Goal: Transaction & Acquisition: Obtain resource

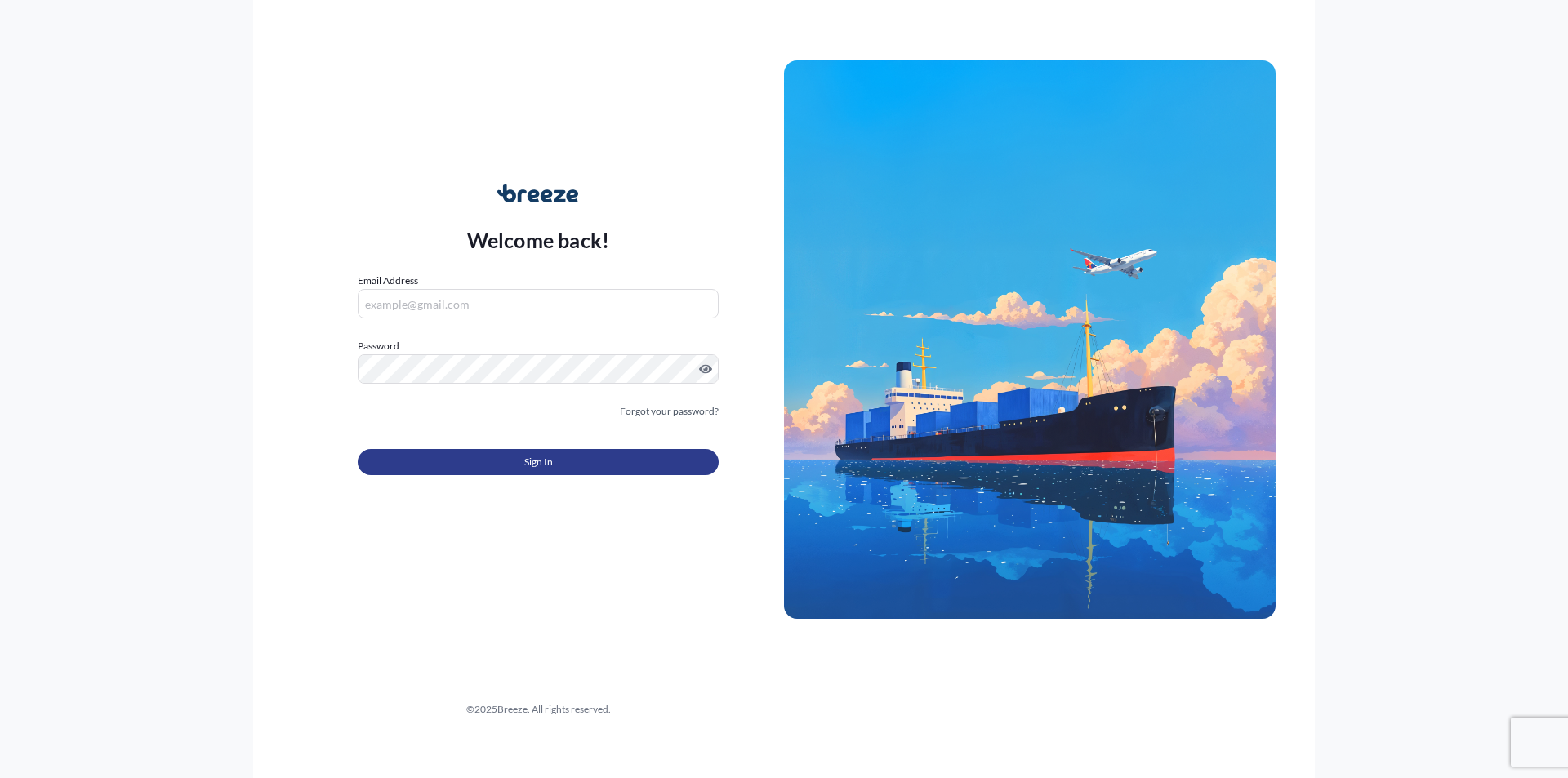
type input "[PERSON_NAME][EMAIL_ADDRESS][PERSON_NAME][DOMAIN_NAME]"
click at [544, 466] on span "Sign In" at bounding box center [538, 462] width 28 height 17
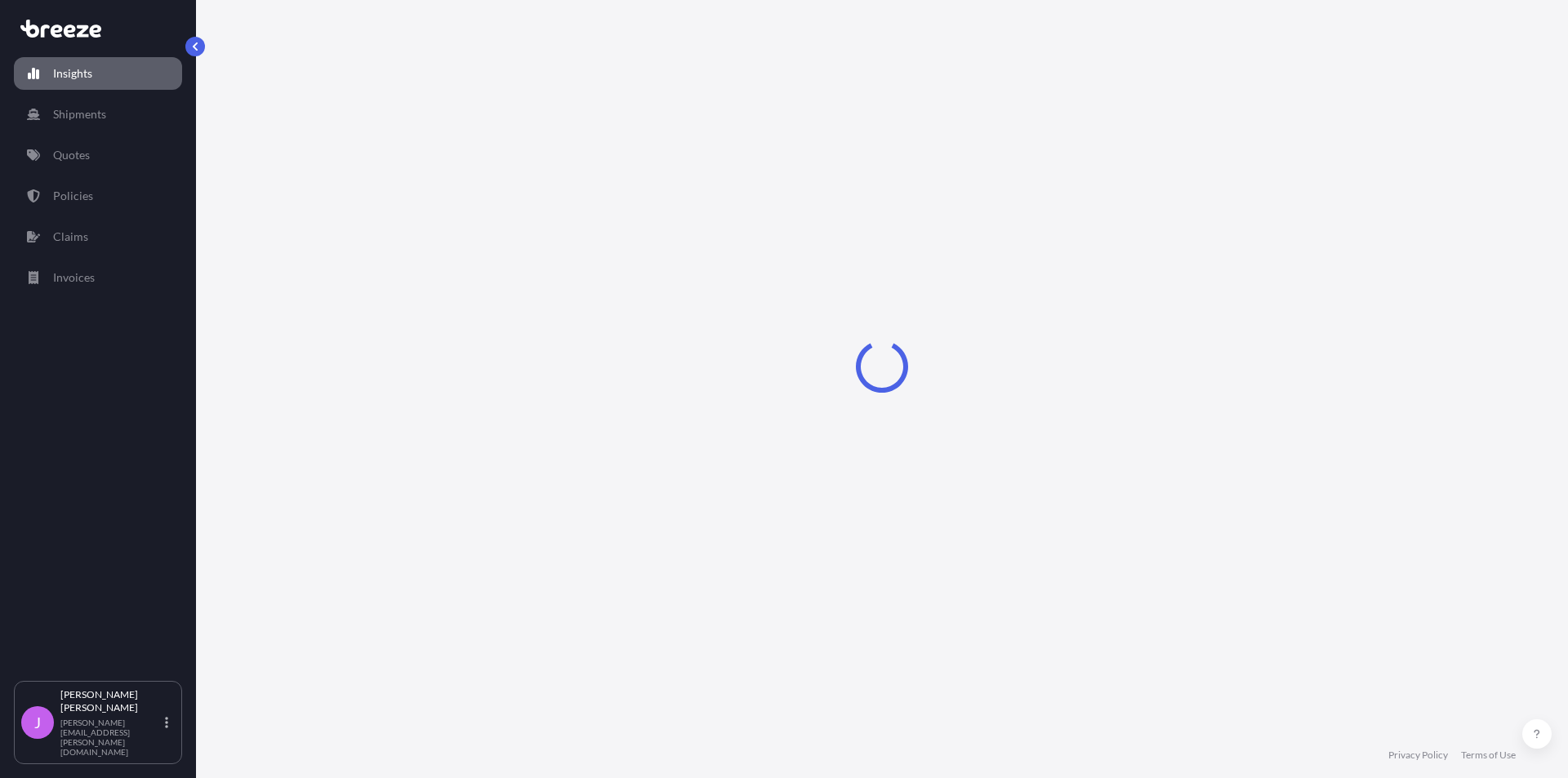
select select "2025"
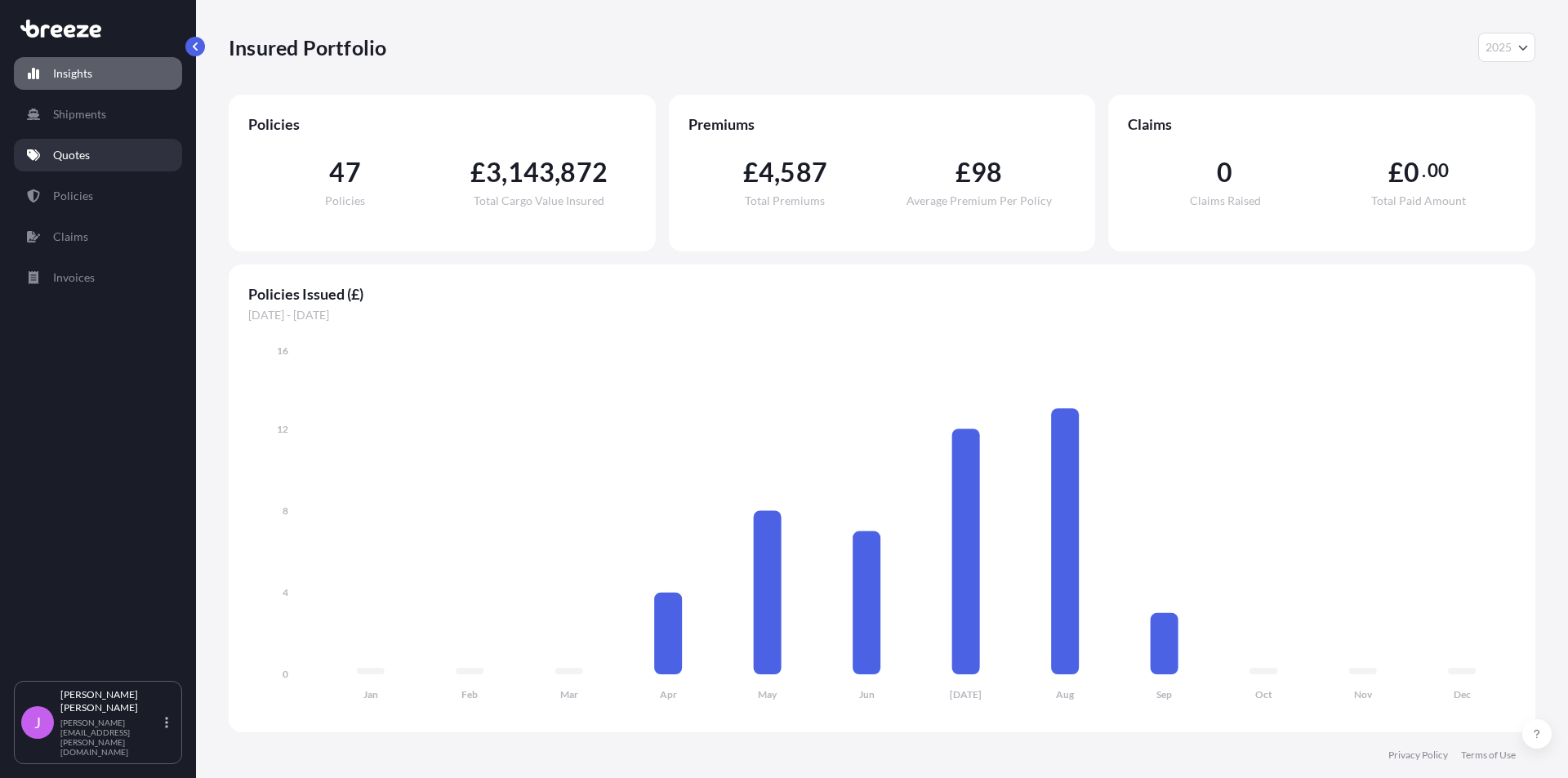
click at [110, 155] on link "Quotes" at bounding box center [97, 156] width 168 height 33
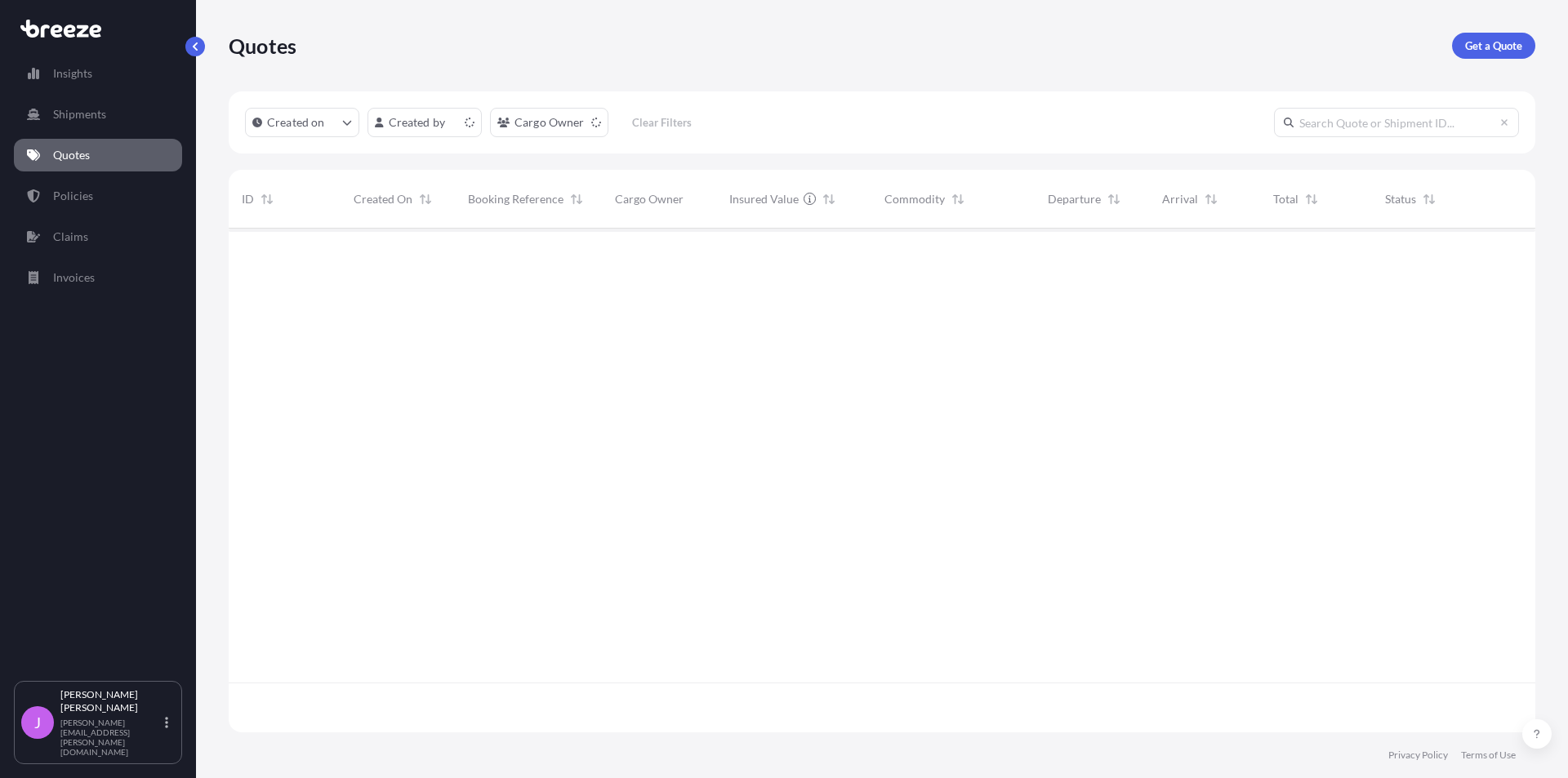
scroll to position [500, 1295]
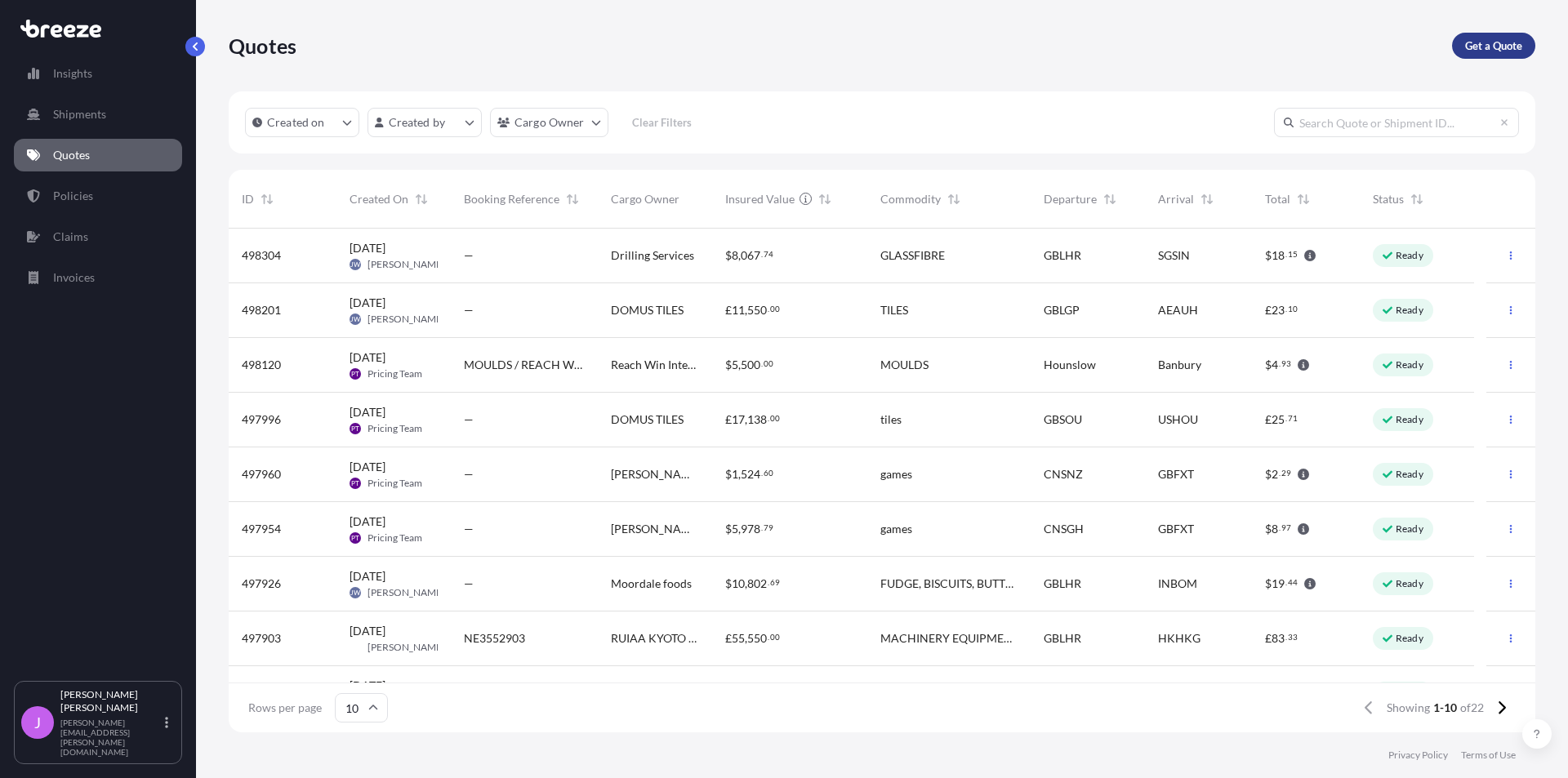
click at [1495, 48] on p "Get a Quote" at bounding box center [1493, 46] width 57 height 17
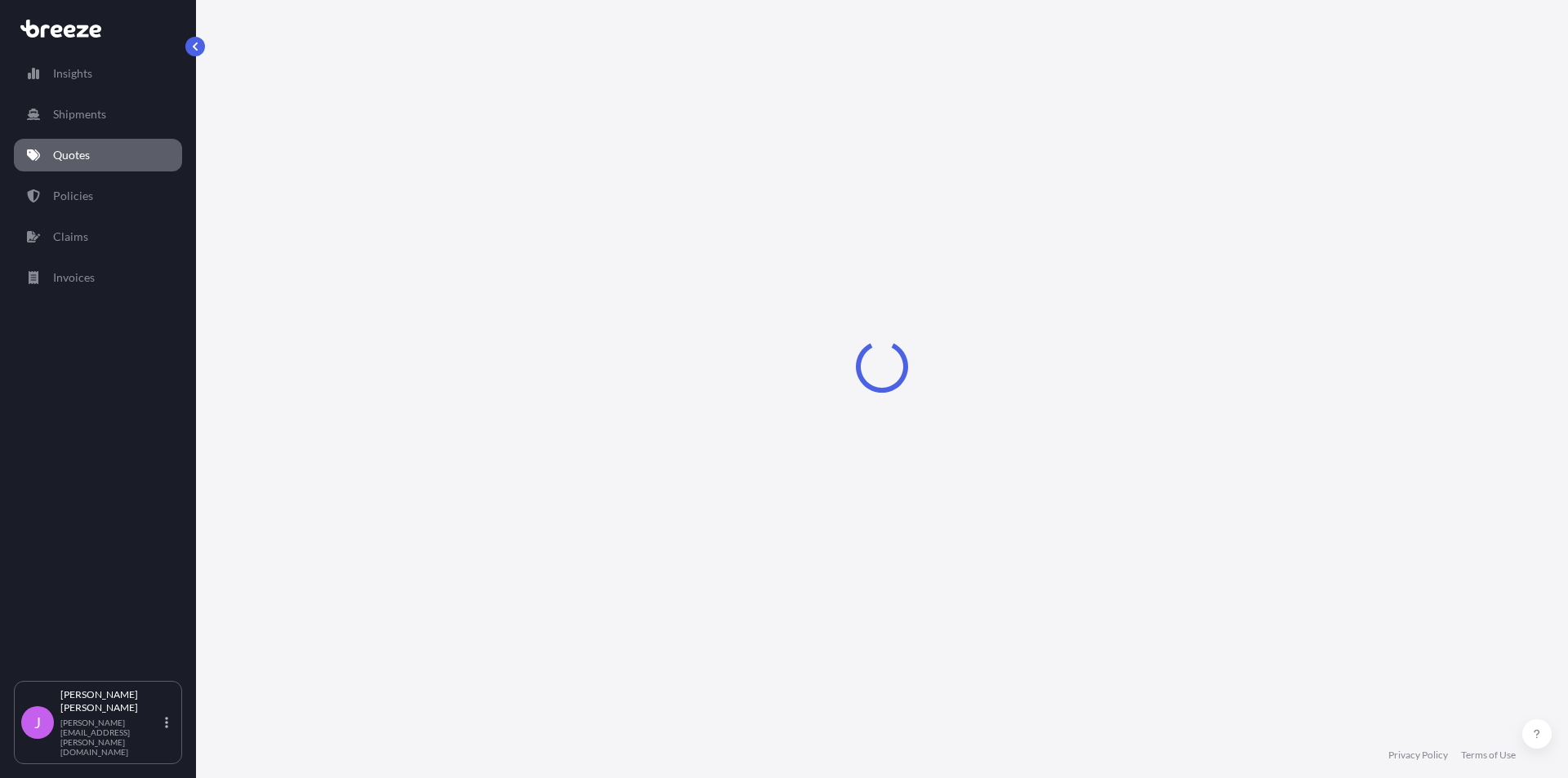
select select "Sea"
select select "1"
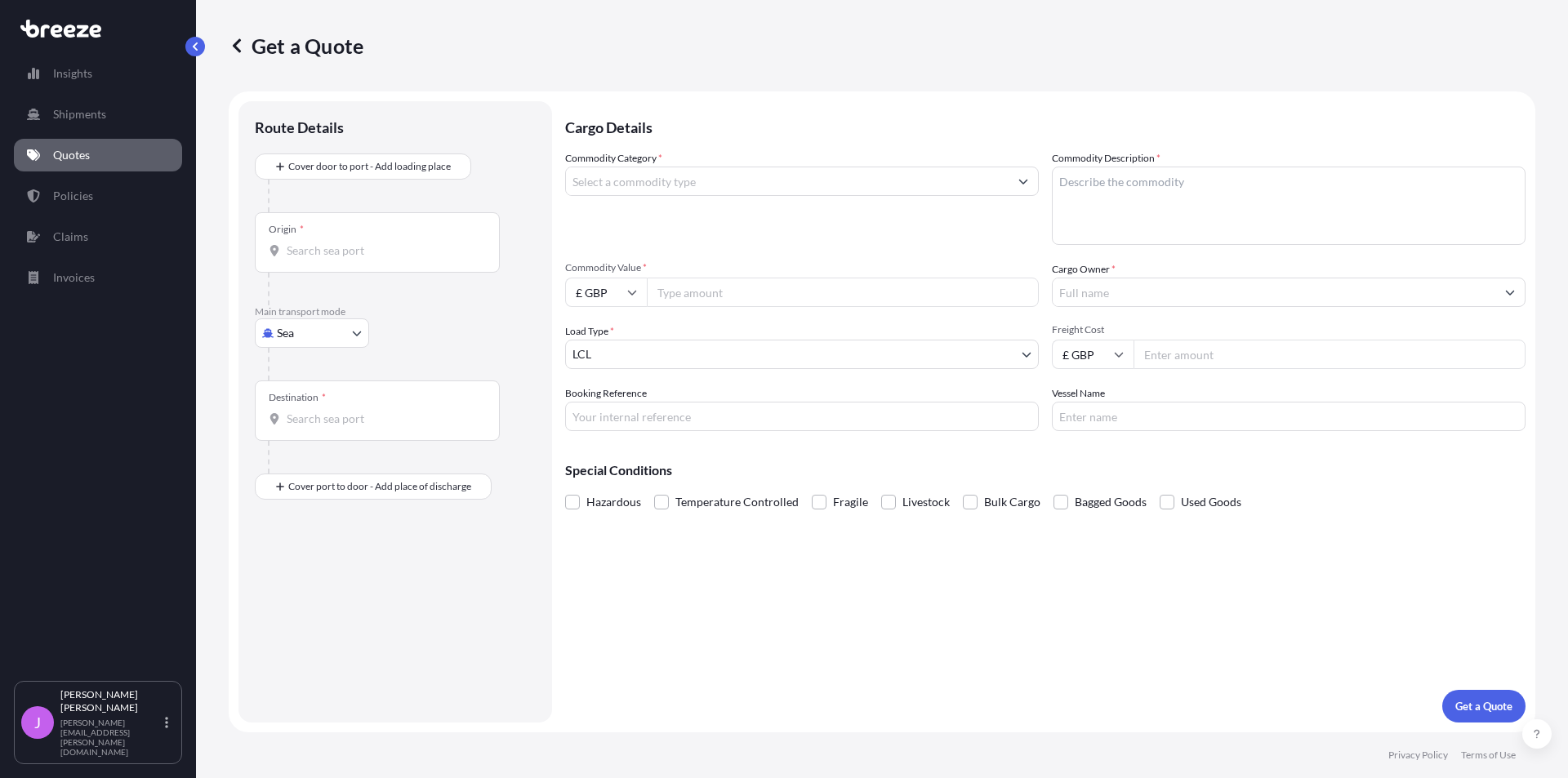
click at [1023, 185] on icon "Show suggestions" at bounding box center [1023, 181] width 10 height 10
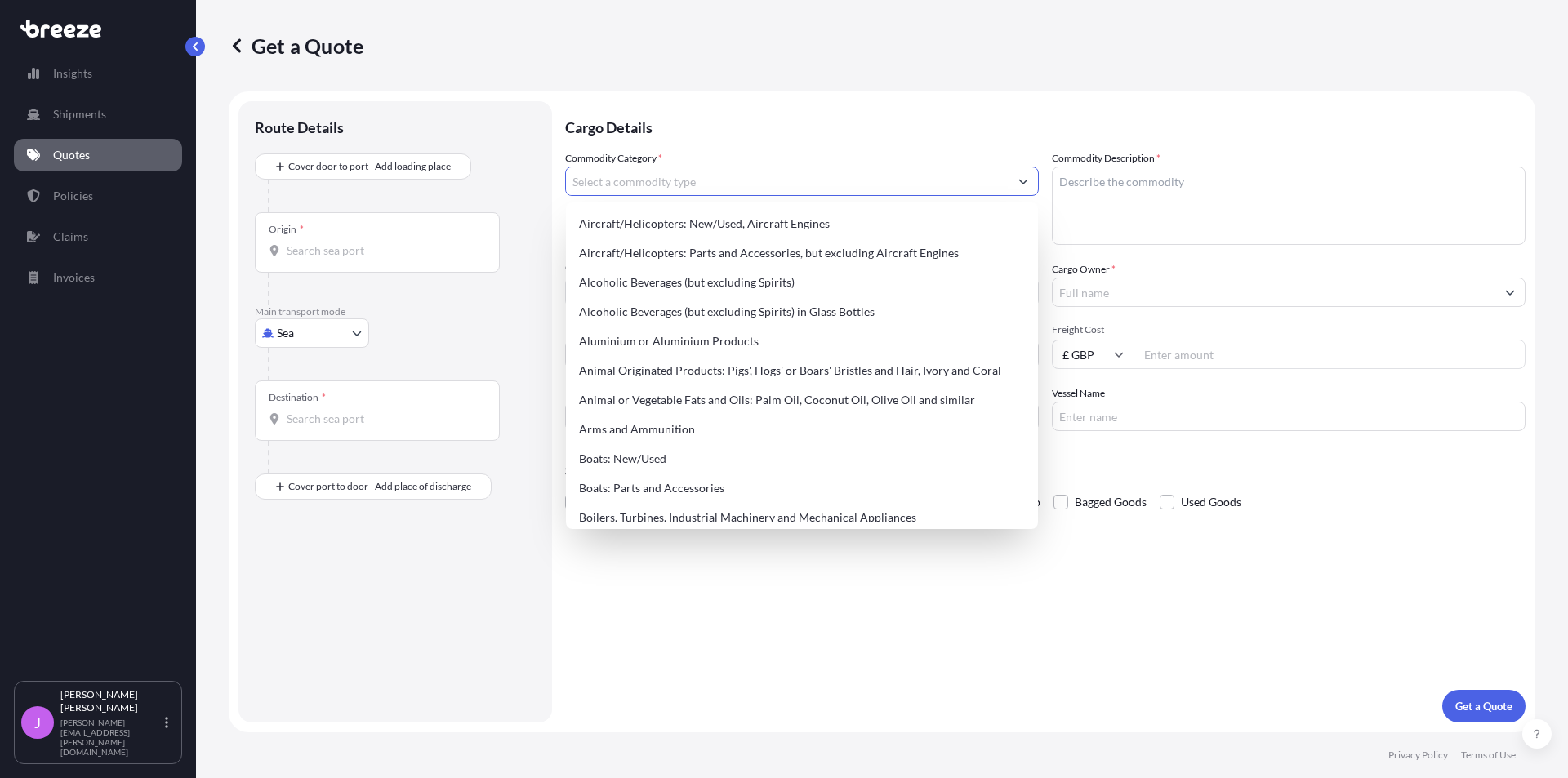
click at [1021, 184] on icon "Show suggestions" at bounding box center [1023, 181] width 10 height 10
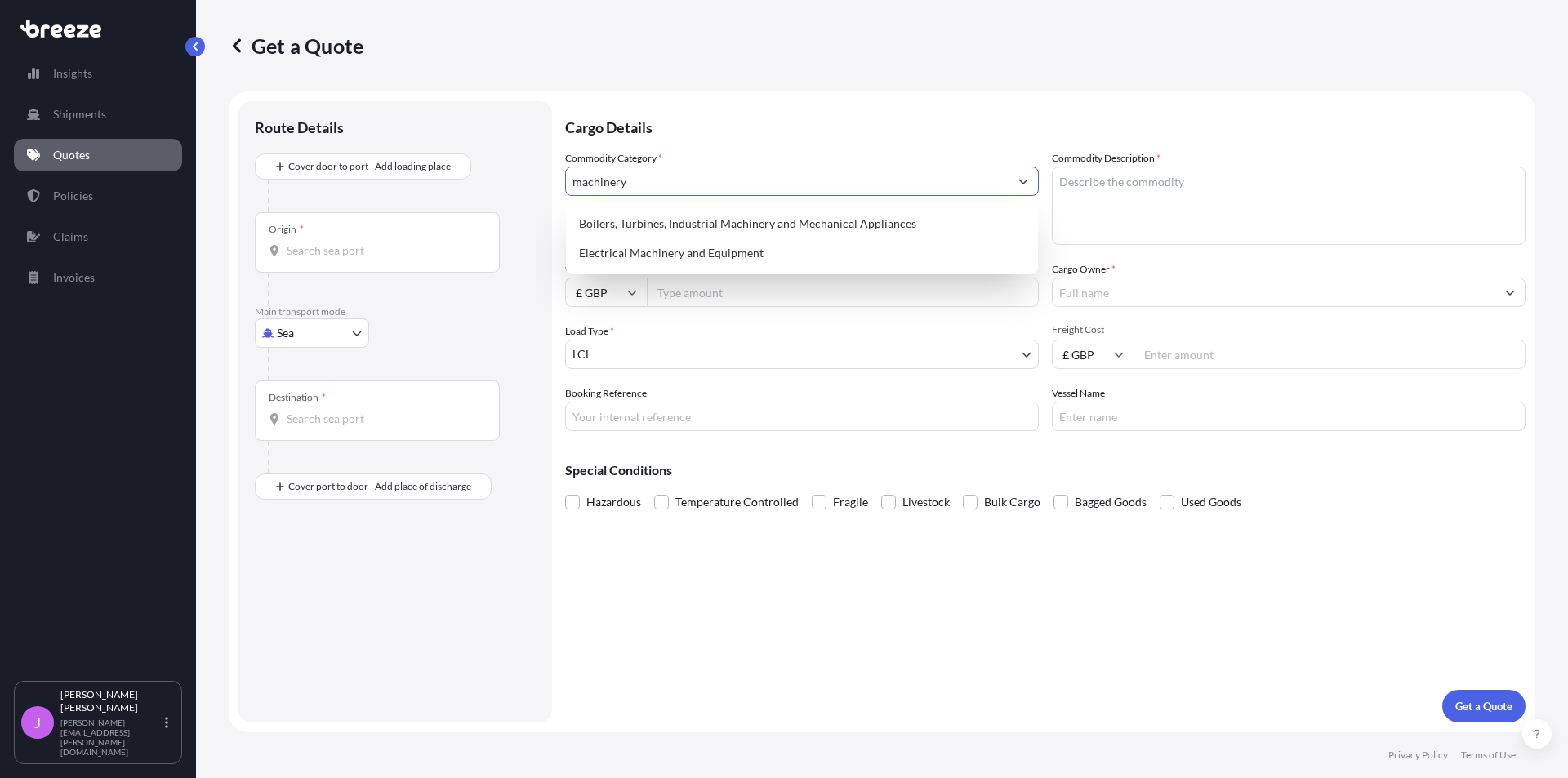
type input "machinery"
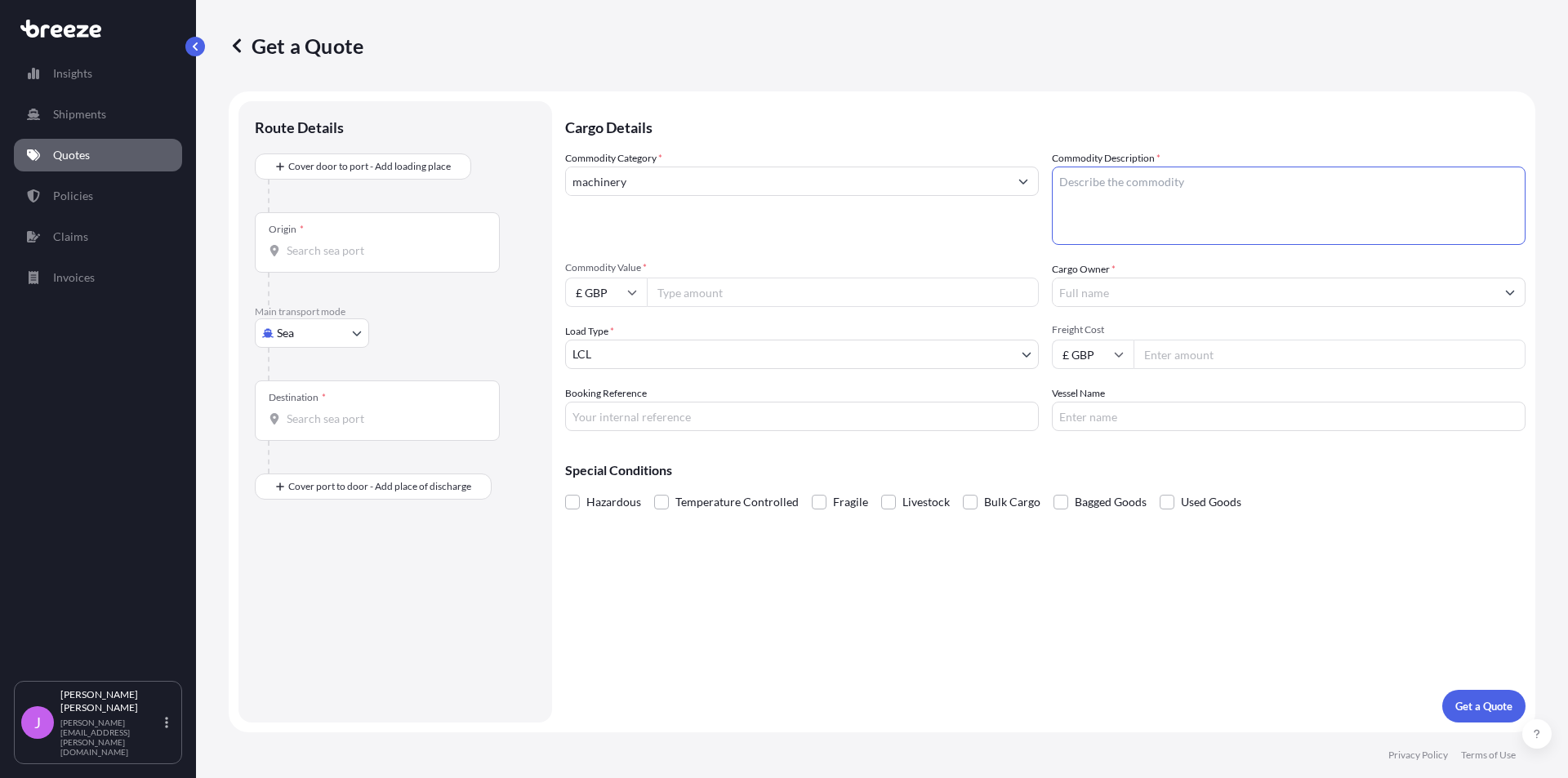
click at [696, 294] on input "Commodity Value *" at bounding box center [842, 292] width 392 height 29
type input "12000.00"
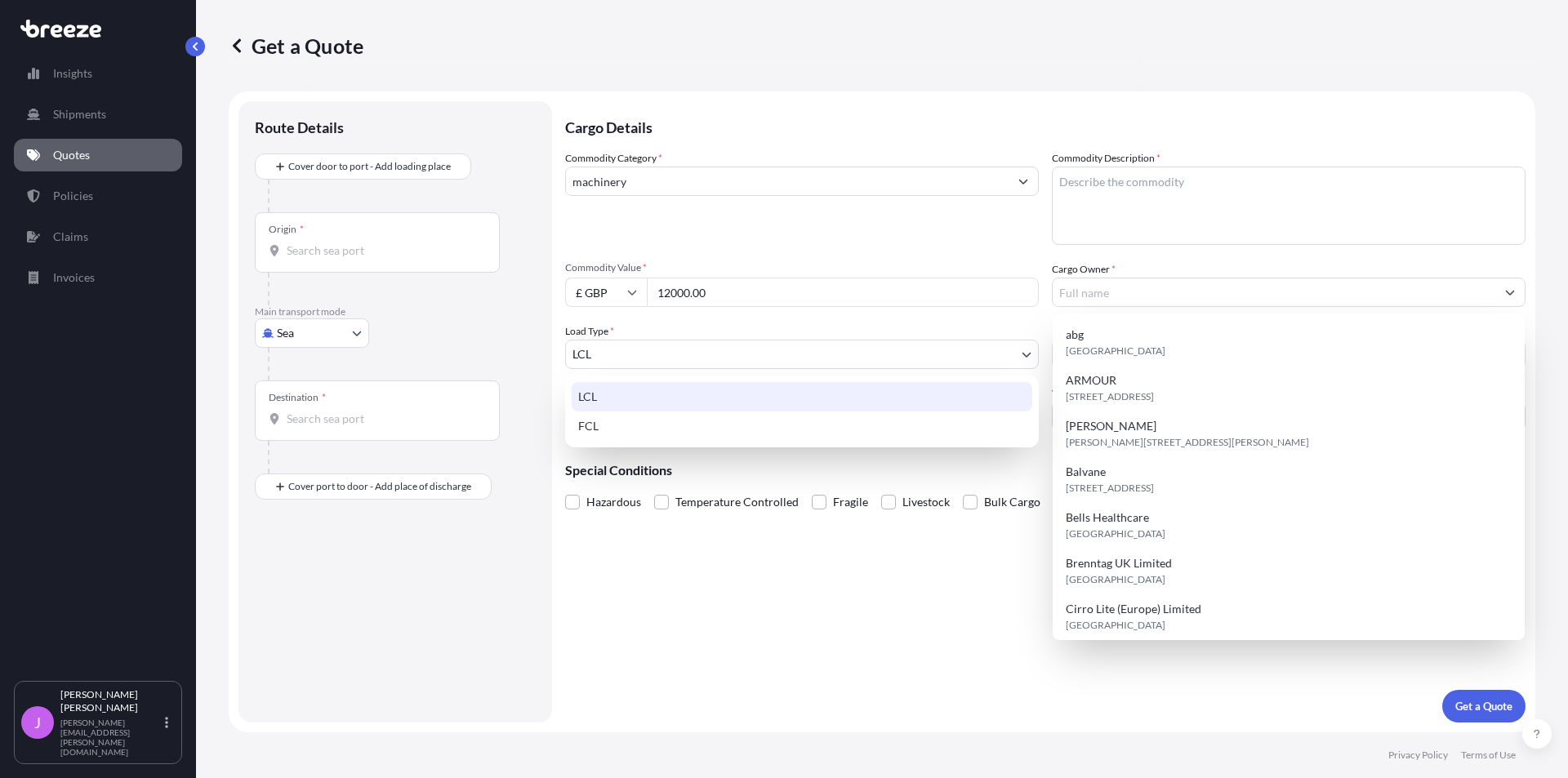
click at [1022, 357] on body "15 options available. Insights Shipments Quotes Policies Claims Invoices J [PER…" at bounding box center [784, 389] width 1568 height 778
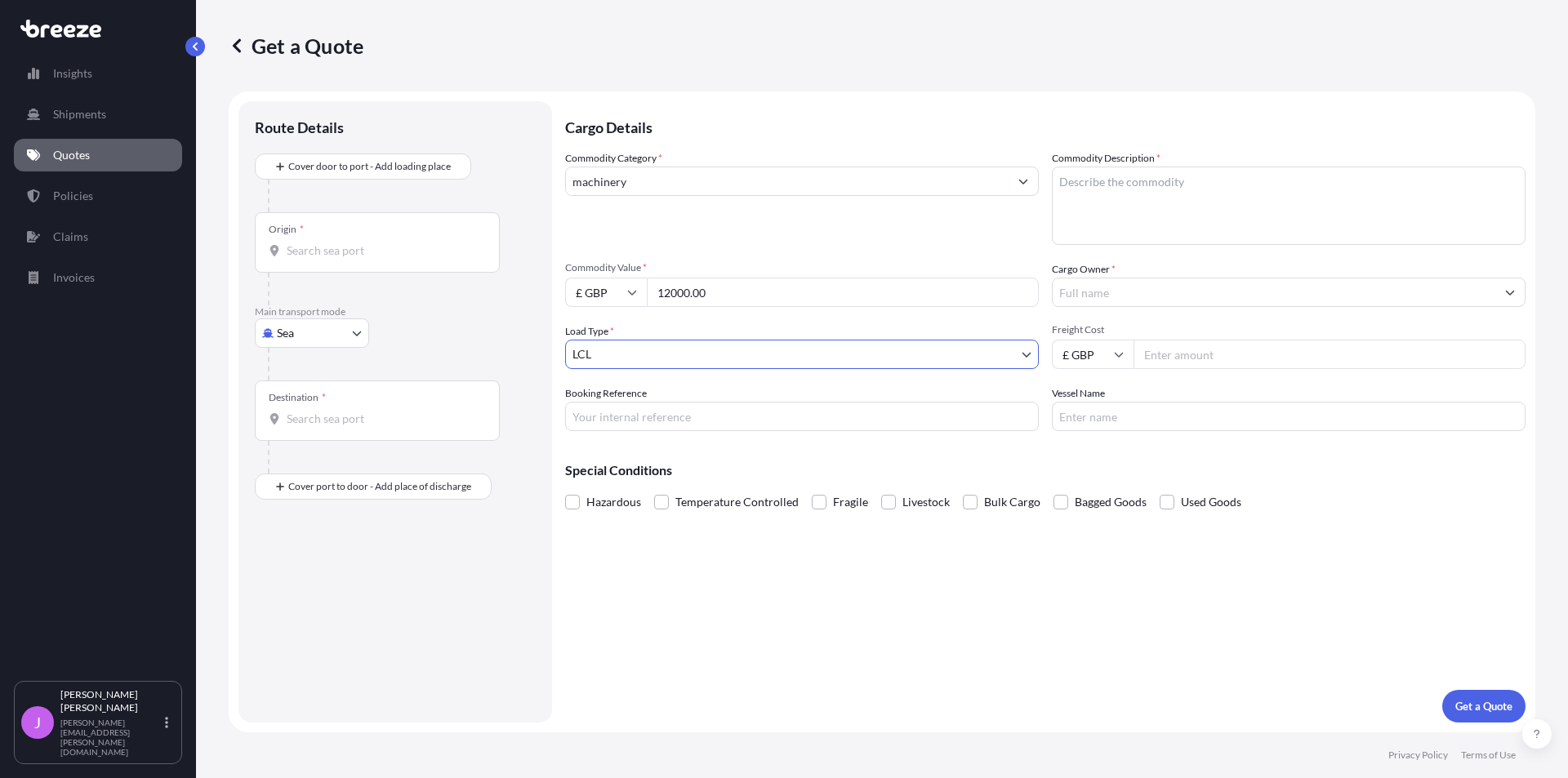
click at [683, 418] on input "Booking Reference" at bounding box center [802, 417] width 474 height 29
type input "b"
click at [692, 413] on input "BE" at bounding box center [802, 417] width 474 height 29
type input "BD3554357"
click at [1219, 199] on textarea "Commodity Description *" at bounding box center [1288, 205] width 474 height 79
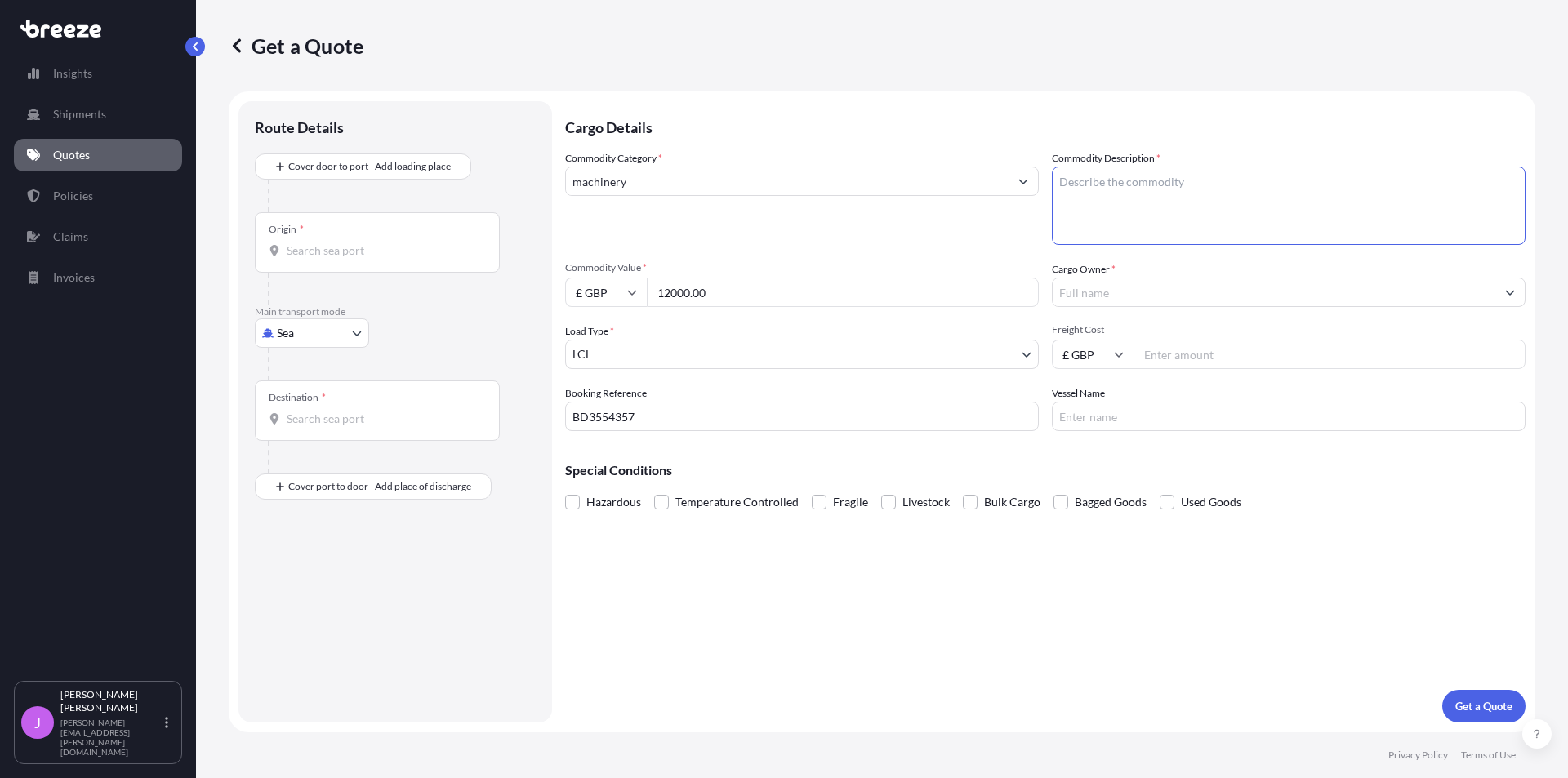
click at [1032, 185] on button "Show suggestions" at bounding box center [1023, 181] width 29 height 29
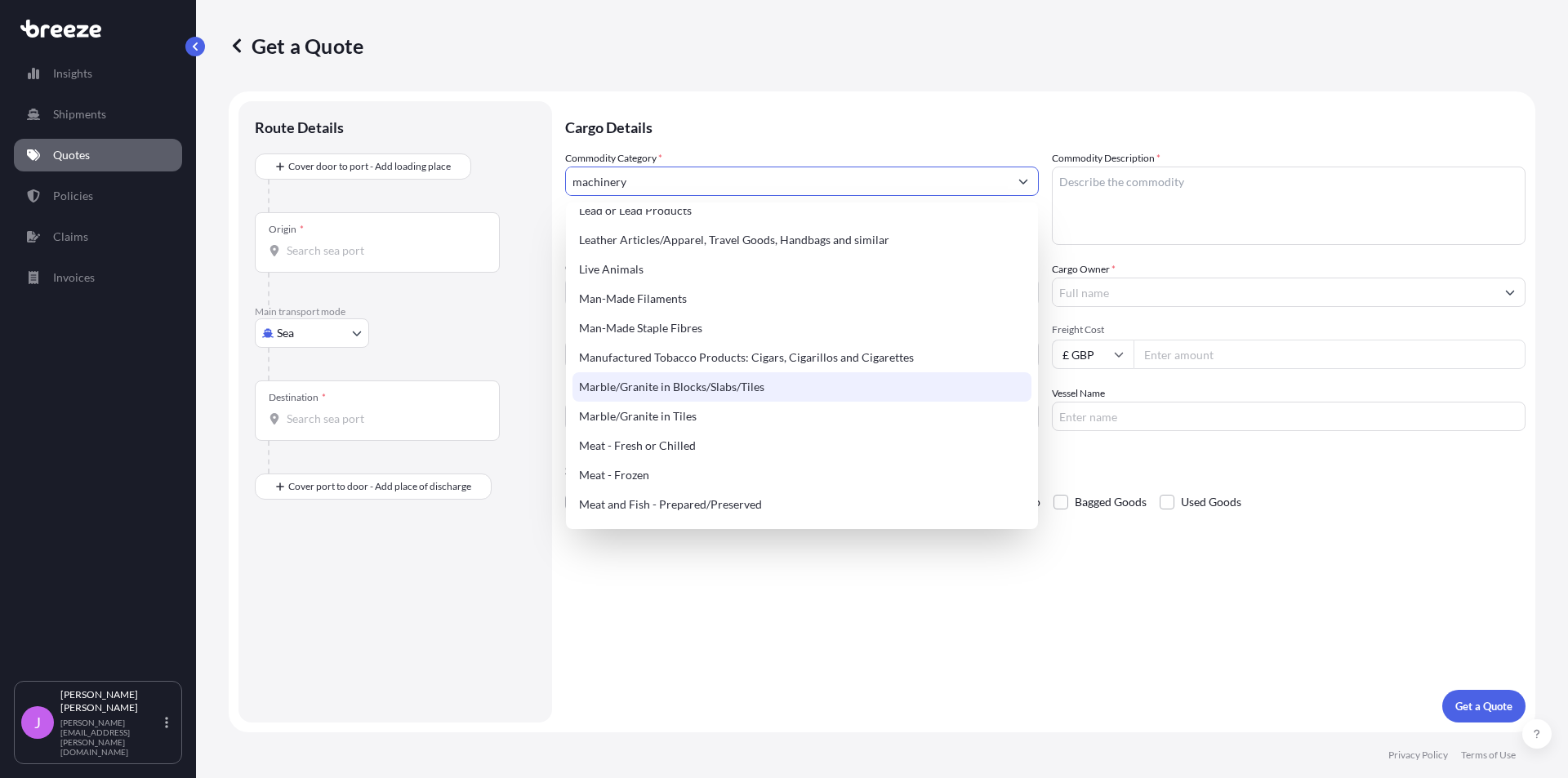
scroll to position [1842, 0]
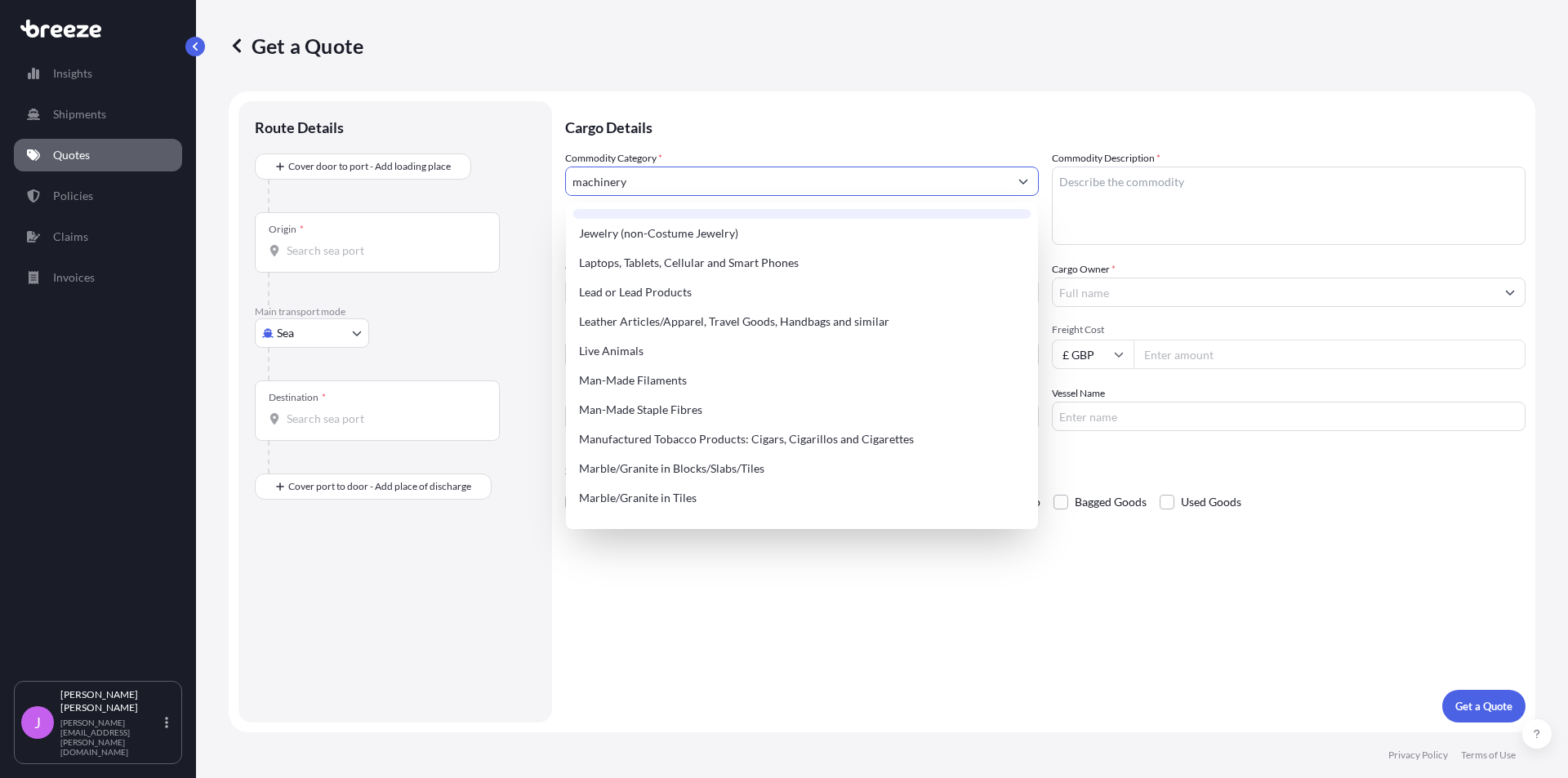
drag, startPoint x: 668, startPoint y: 179, endPoint x: 409, endPoint y: 160, distance: 259.7
click at [409, 160] on form "Route Details Cover door to port - Add loading place Place of loading Road Road…" at bounding box center [882, 412] width 1306 height 642
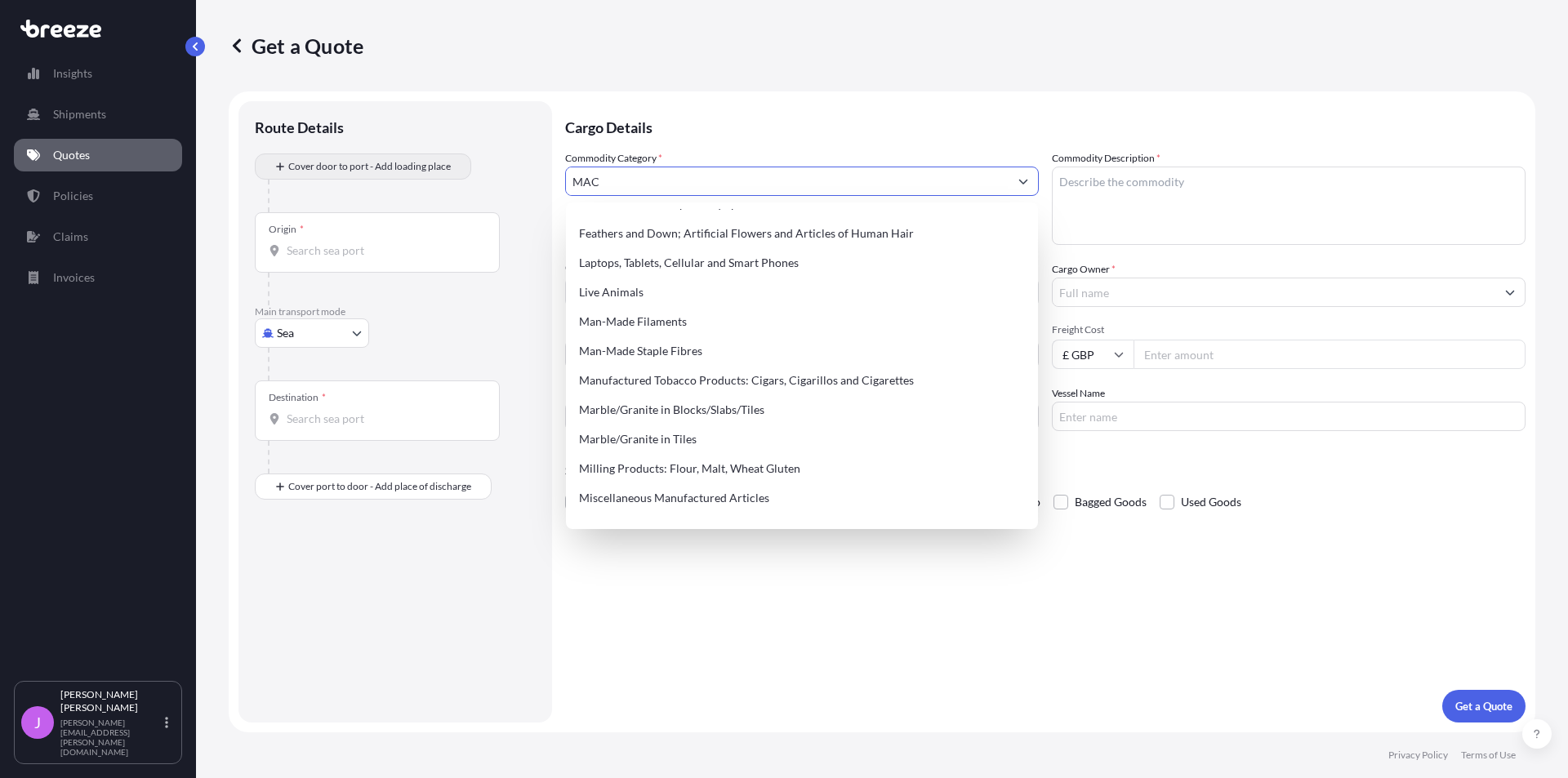
scroll to position [0, 0]
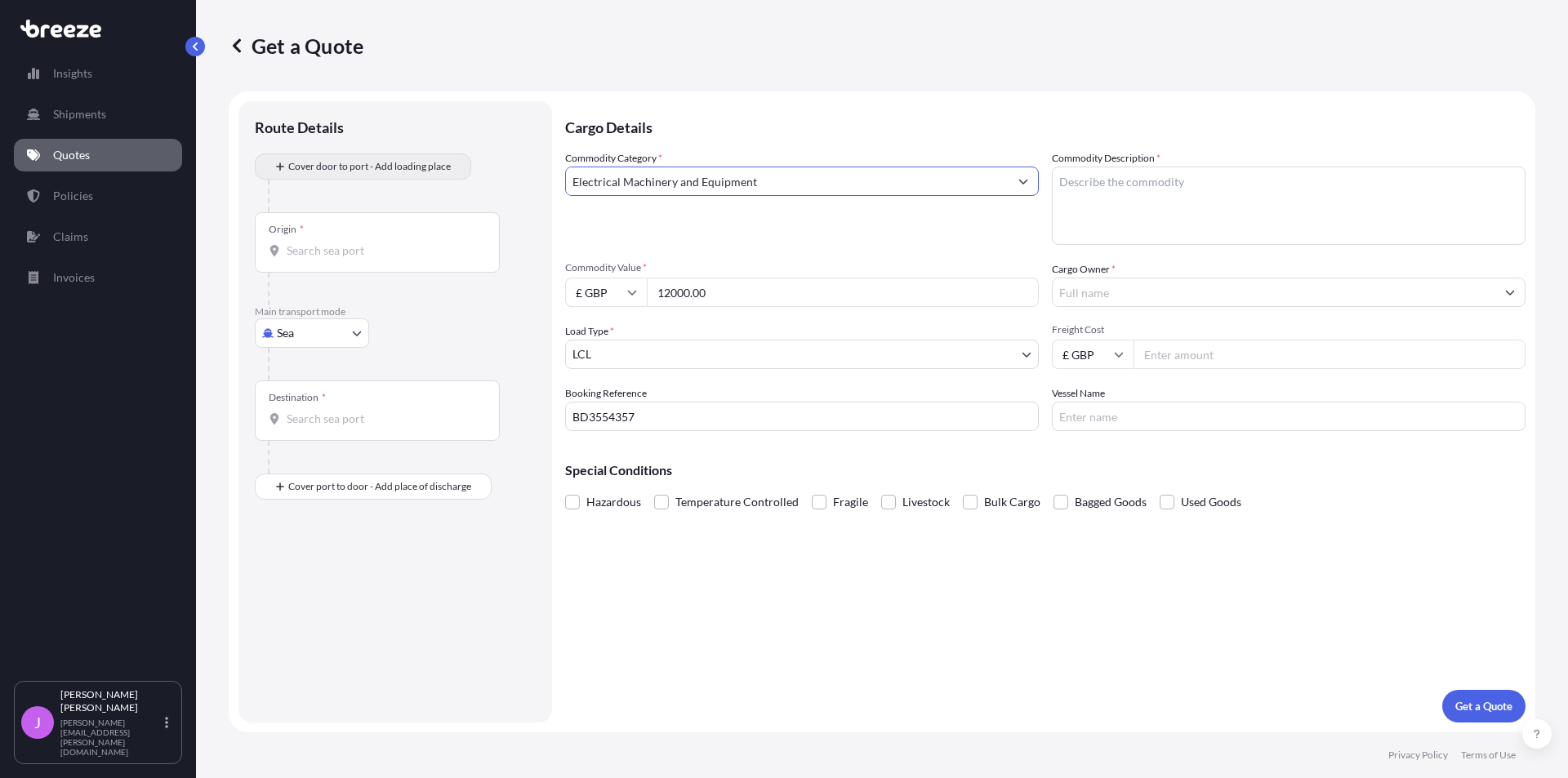
type input "Electrical Machinery and Equipment"
type textarea "MACHINE"
click at [1140, 181] on textarea "MACHINE" at bounding box center [1288, 205] width 474 height 79
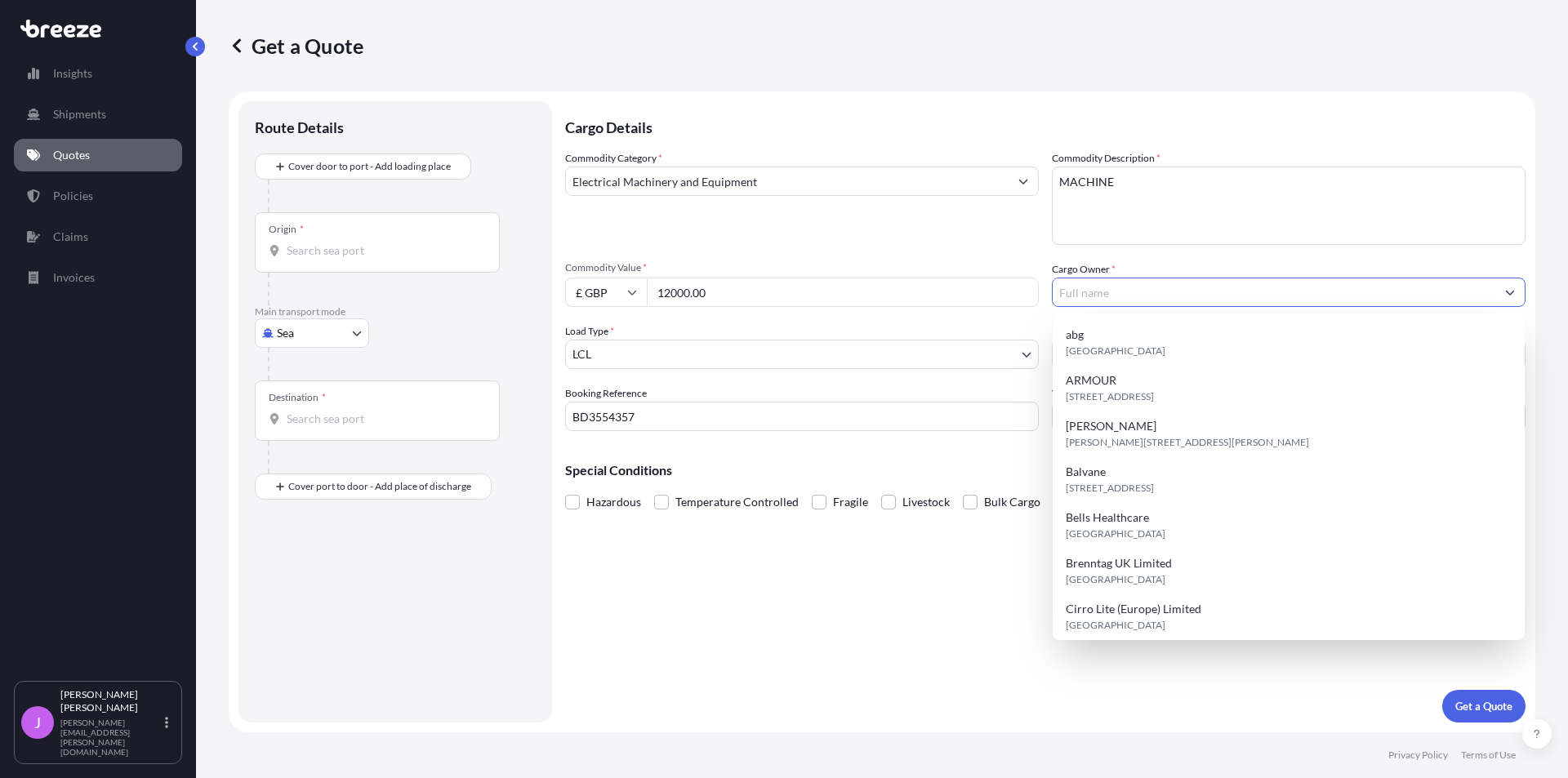
click at [1515, 299] on button "Show suggestions" at bounding box center [1510, 292] width 29 height 29
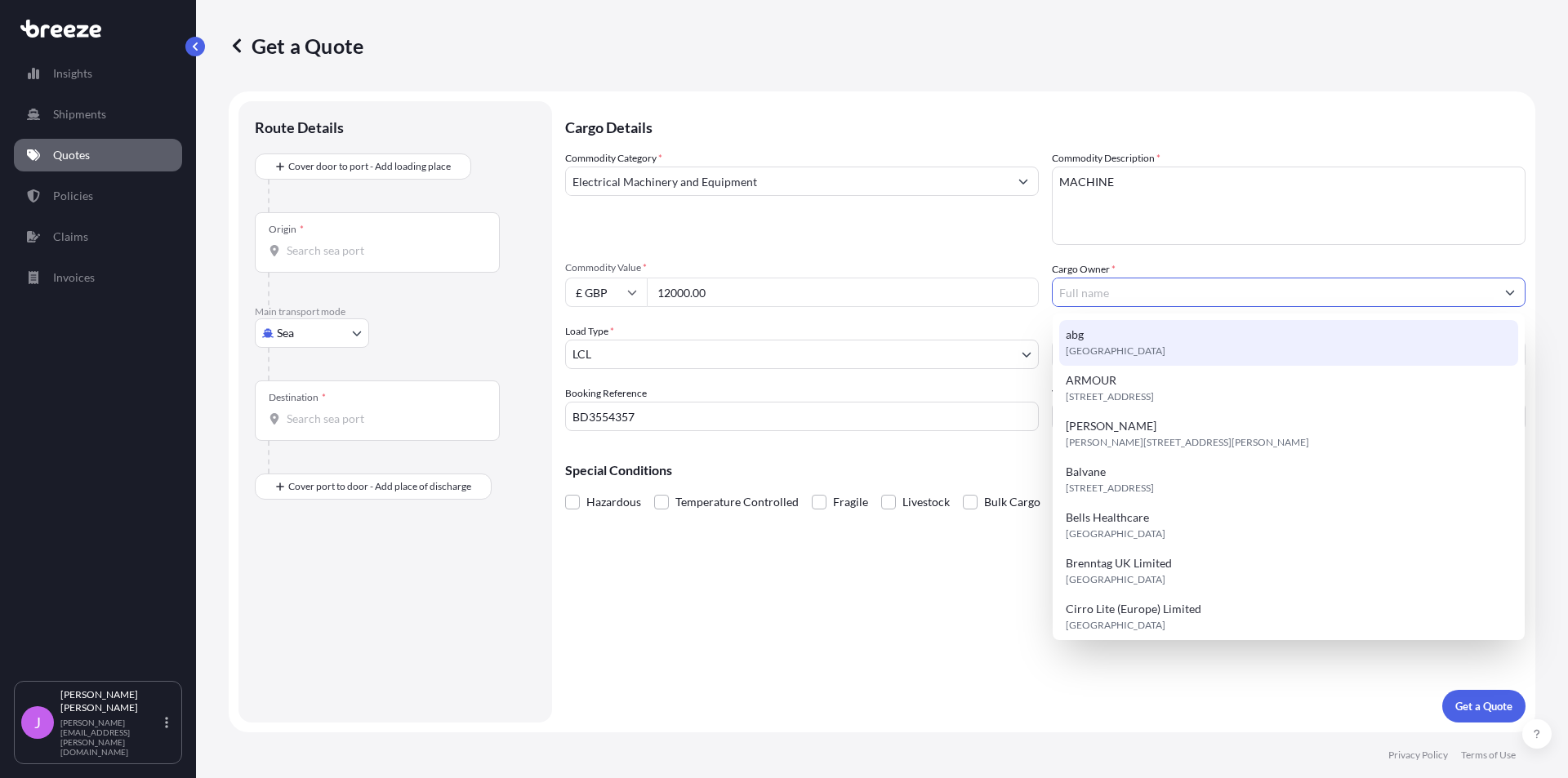
click at [1134, 290] on input "Cargo Owner *" at bounding box center [1273, 292] width 443 height 29
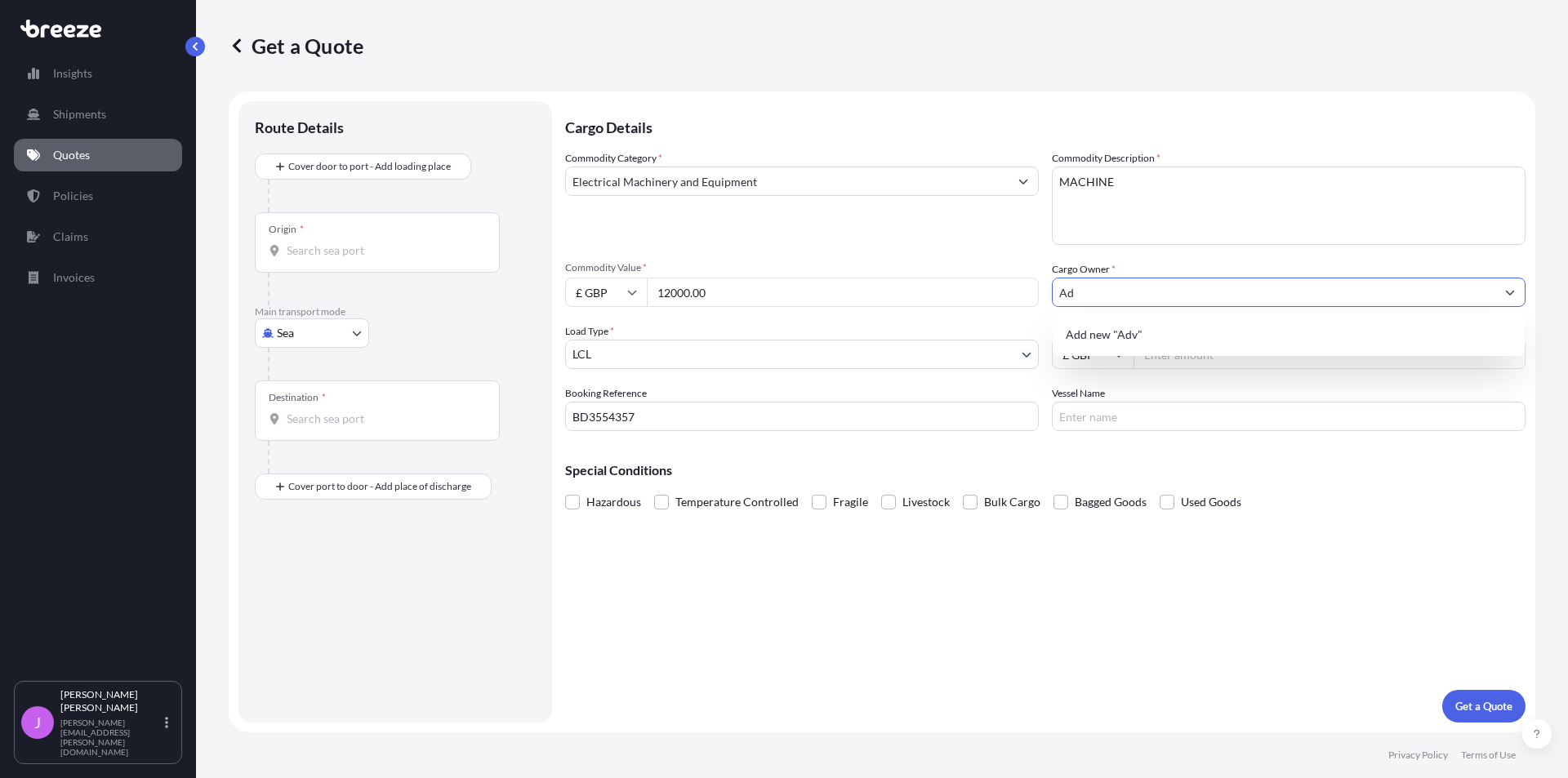
type input "A"
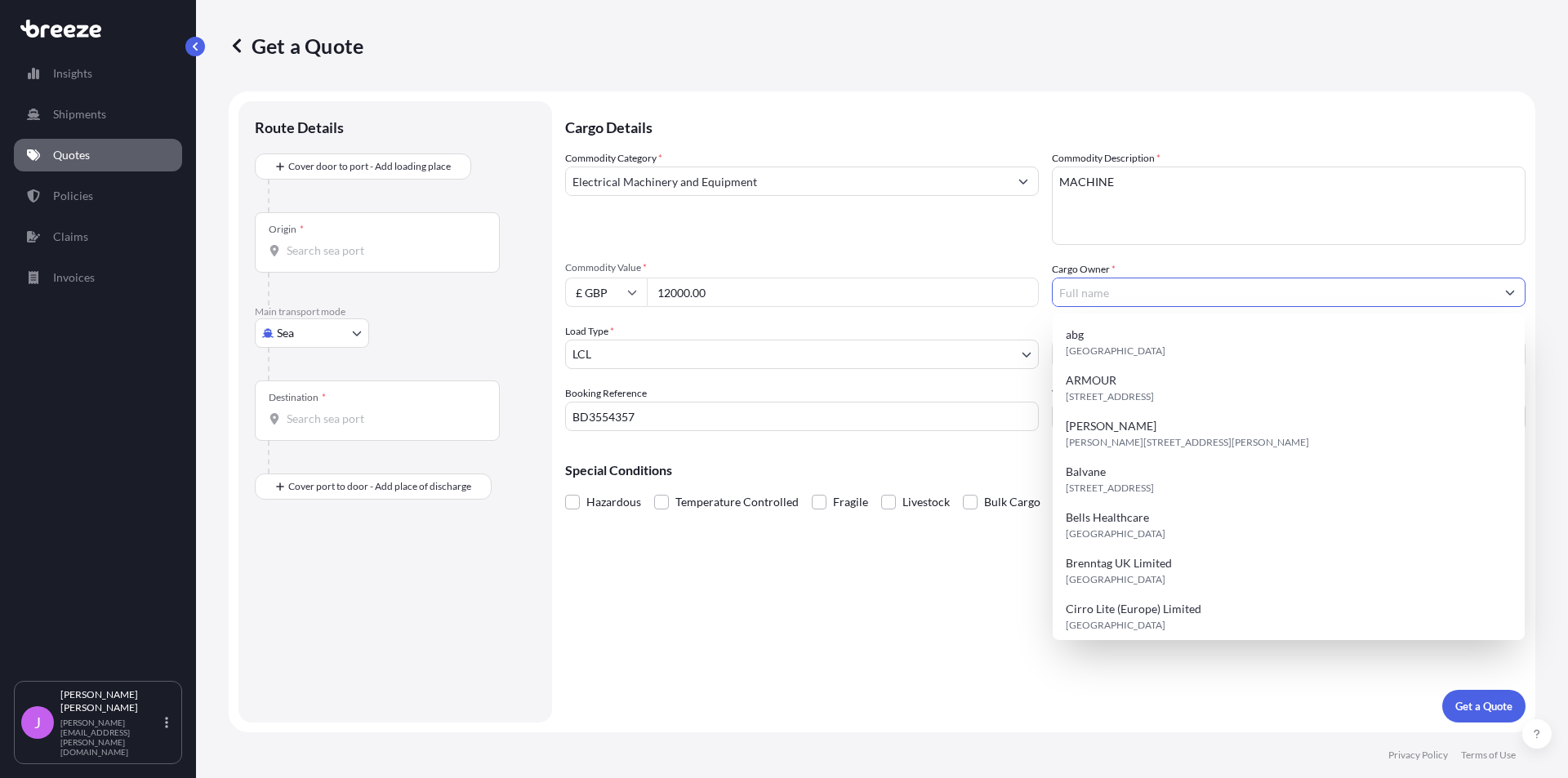
click at [1452, 258] on div "Commodity Category * Electrical Machinery and Equipment Commodity Description *…" at bounding box center [1045, 290] width 961 height 281
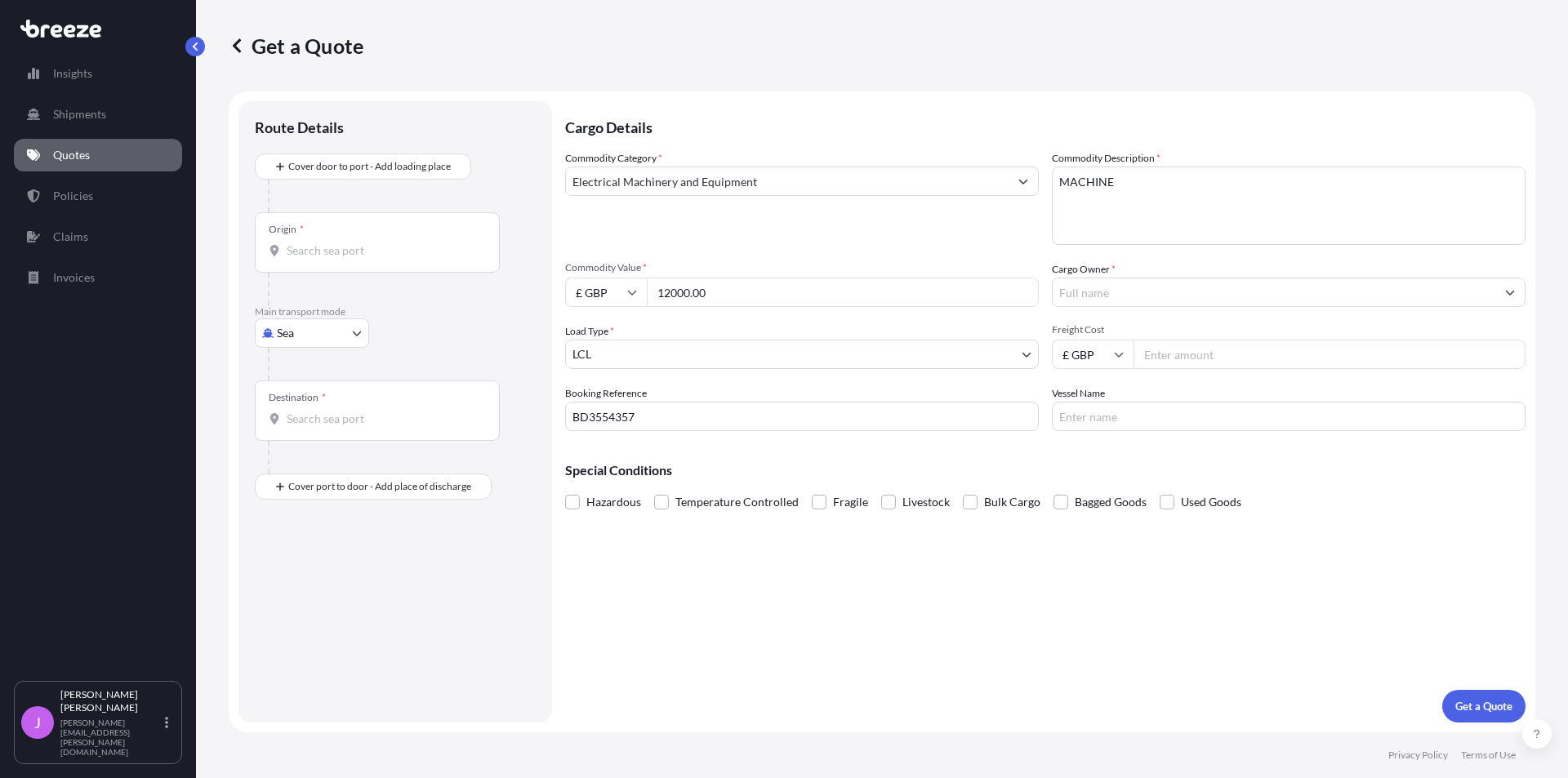
click at [1284, 299] on input "Cargo Owner *" at bounding box center [1273, 292] width 443 height 29
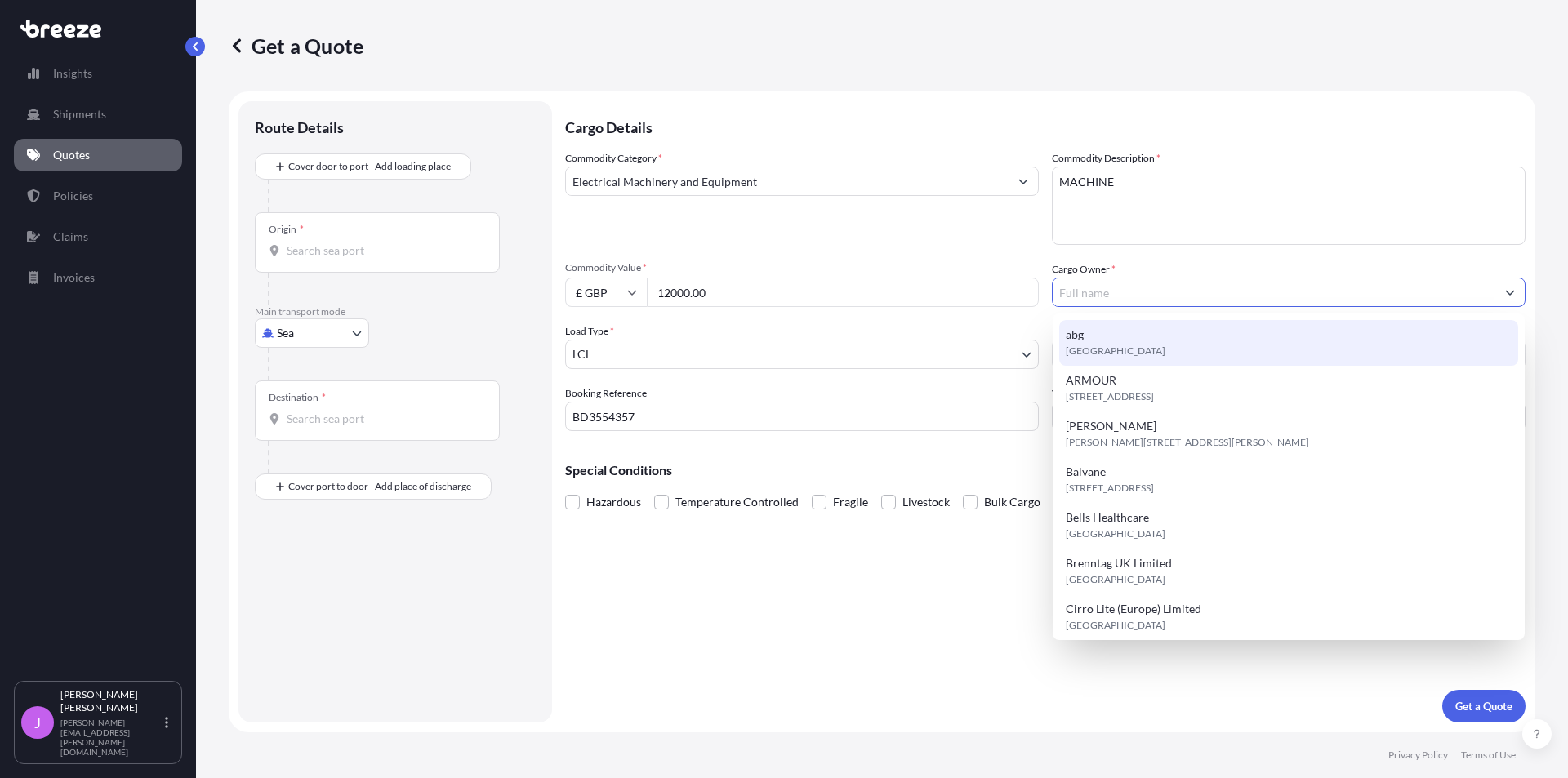
type input "a"
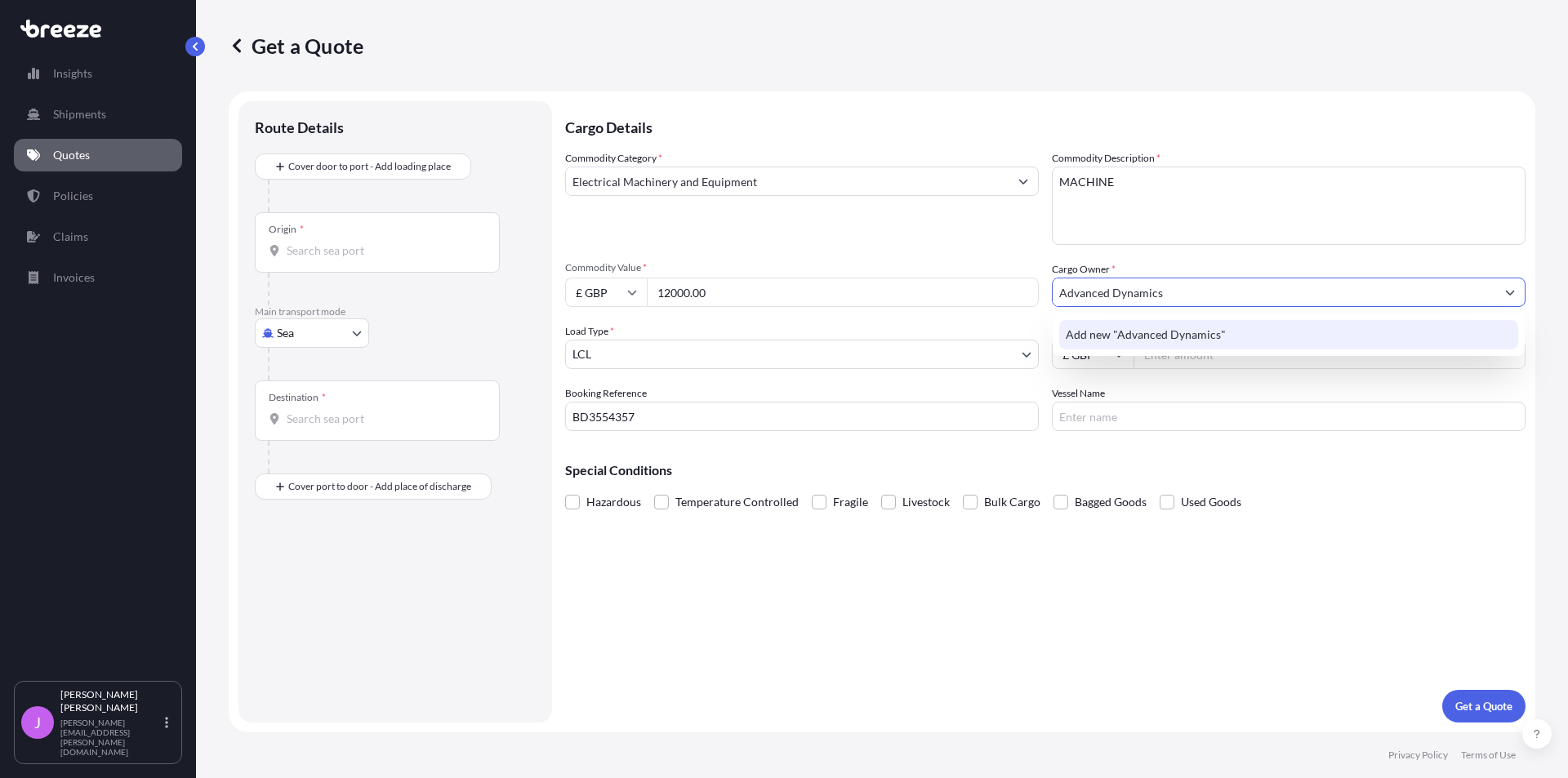
type input "Advanced Dynamics"
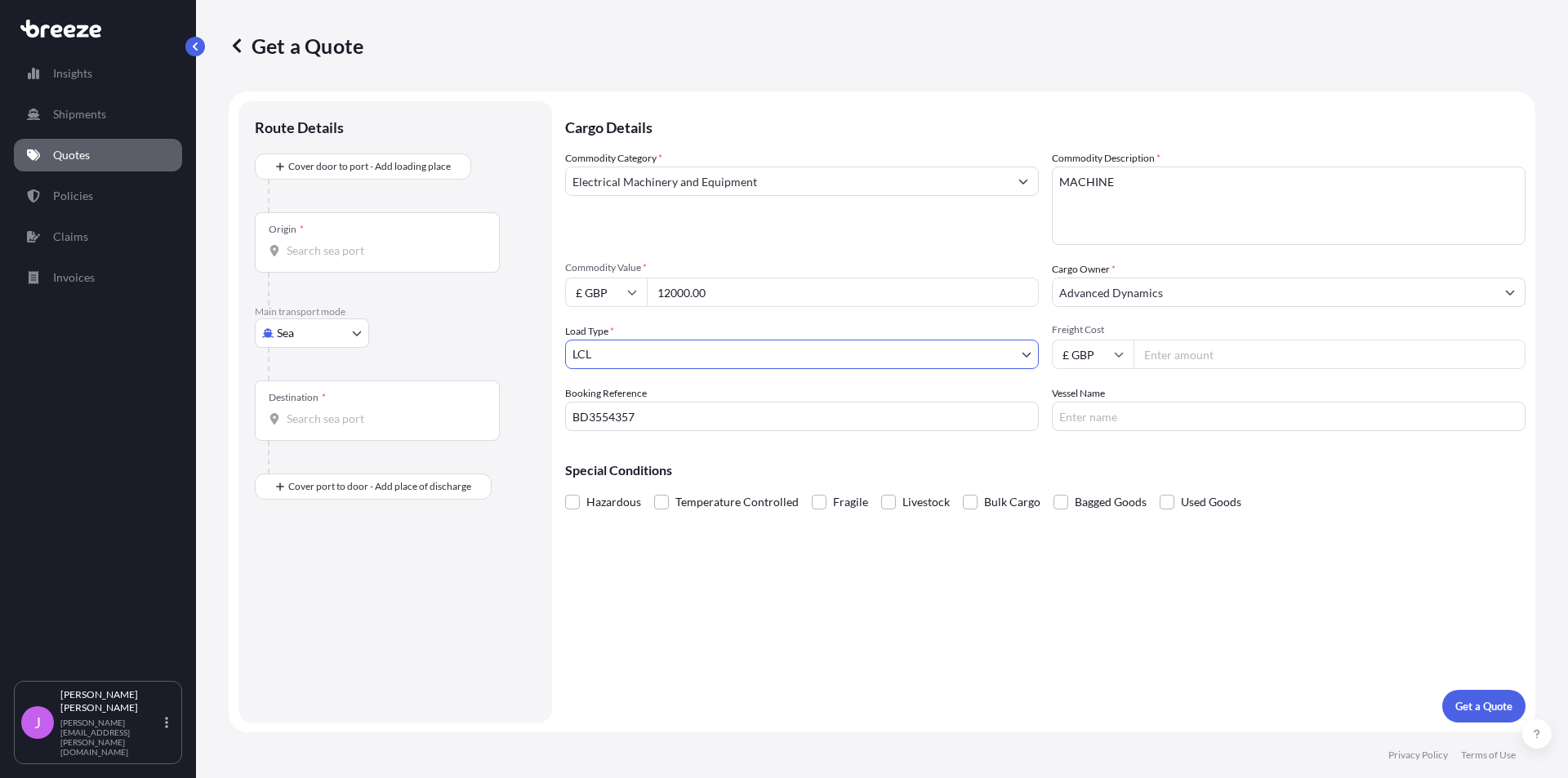
click at [1163, 350] on input "Freight Cost" at bounding box center [1329, 354] width 392 height 29
click at [1178, 359] on input "Freight Cost" at bounding box center [1329, 354] width 392 height 29
type input "99.50"
click at [820, 500] on span at bounding box center [819, 501] width 15 height 15
click at [812, 490] on input "Fragile" at bounding box center [812, 490] width 0 height 0
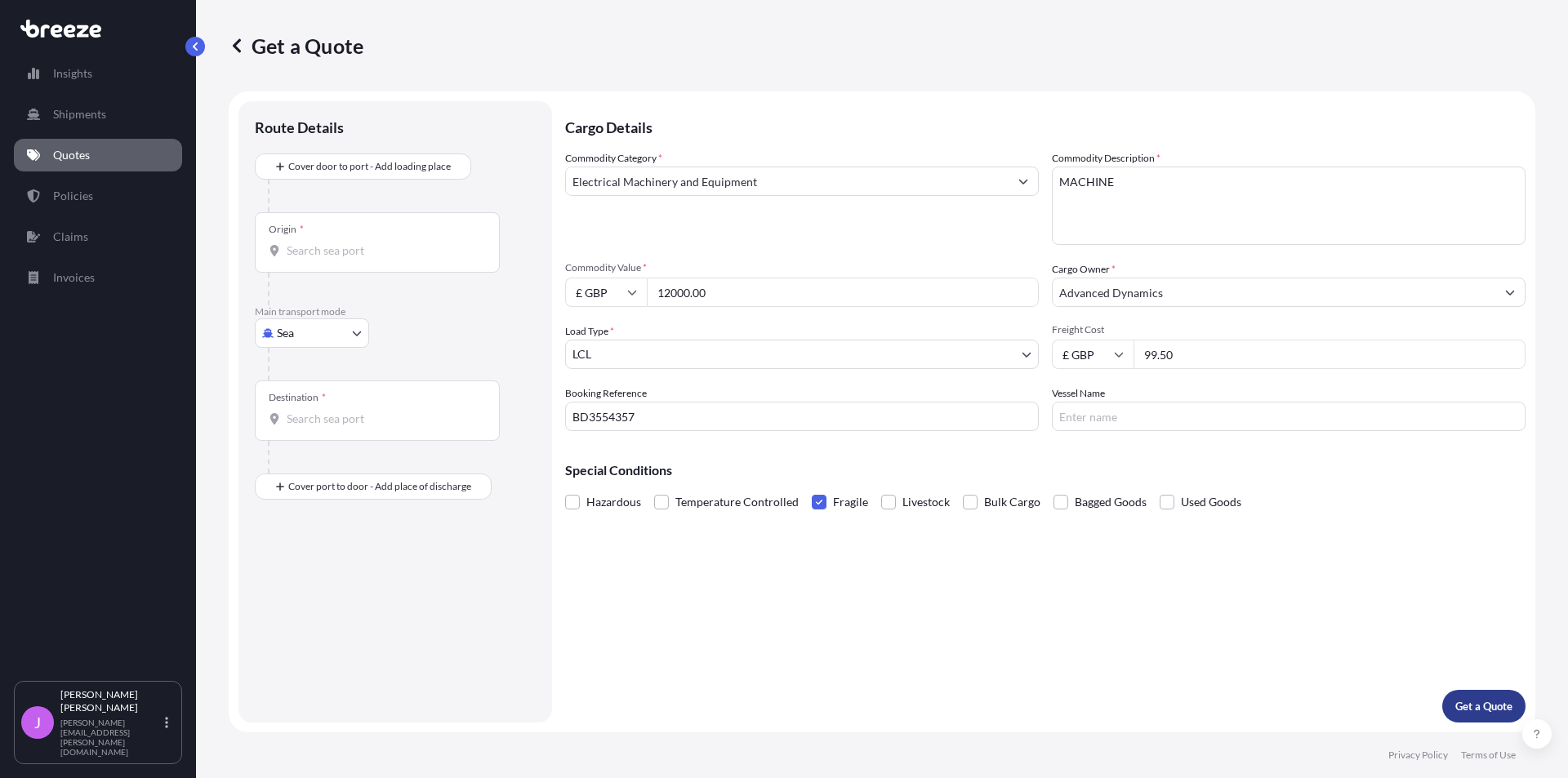
click at [1485, 711] on p "Get a Quote" at bounding box center [1483, 706] width 57 height 17
click at [346, 233] on div "Origin *" at bounding box center [378, 242] width 245 height 60
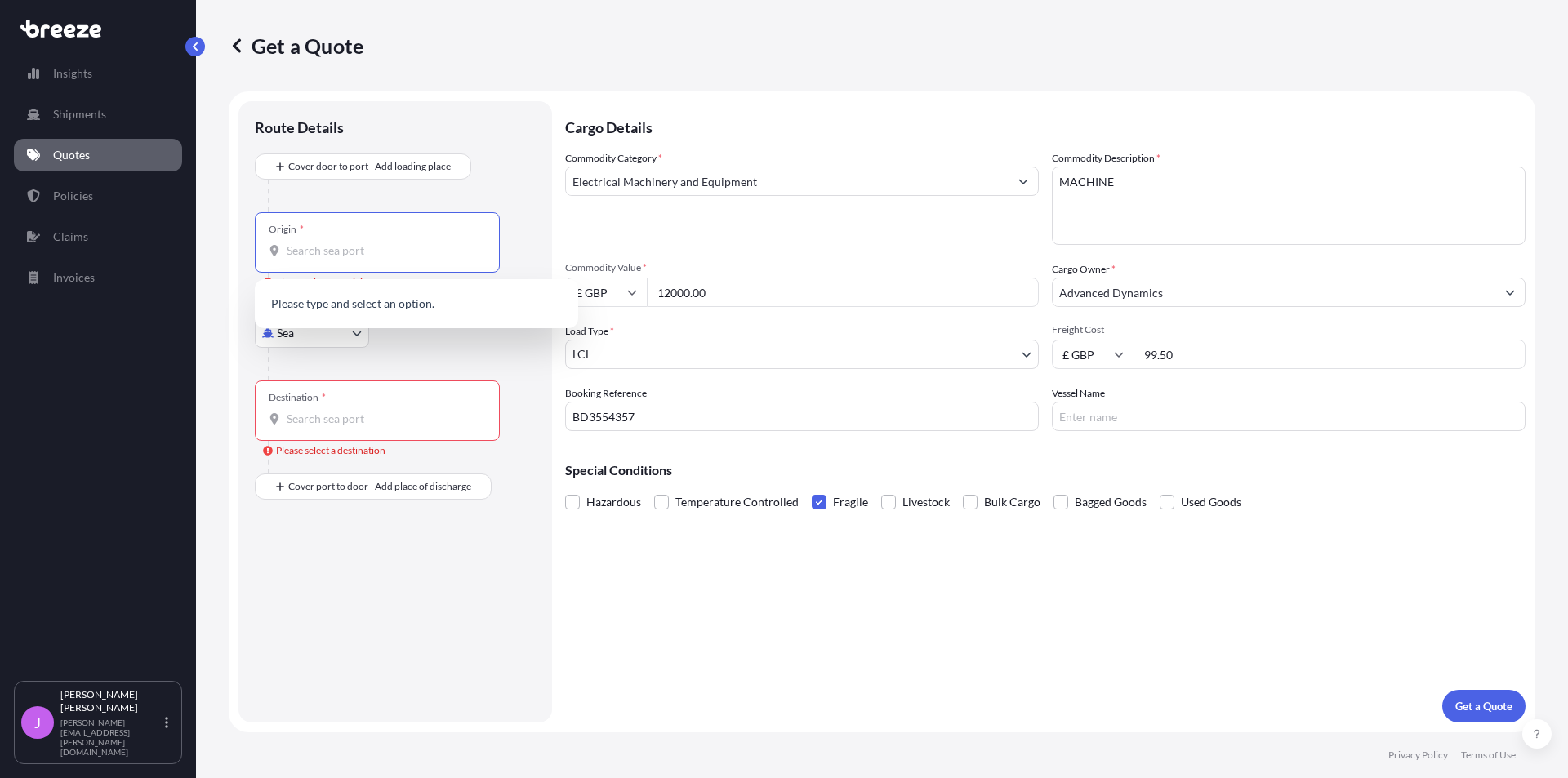
click at [311, 256] on input "Origin * Please select an origin" at bounding box center [383, 250] width 193 height 17
click at [550, 249] on div "Route Details Cover door to port - Add loading place Place of loading Road Road…" at bounding box center [395, 412] width 313 height 621
click at [475, 337] on div "Sea Sea Air Road Rail" at bounding box center [395, 333] width 281 height 29
click at [366, 329] on body "0 options available. Insights Shipments Quotes Policies Claims Invoices J [PERS…" at bounding box center [784, 389] width 1568 height 778
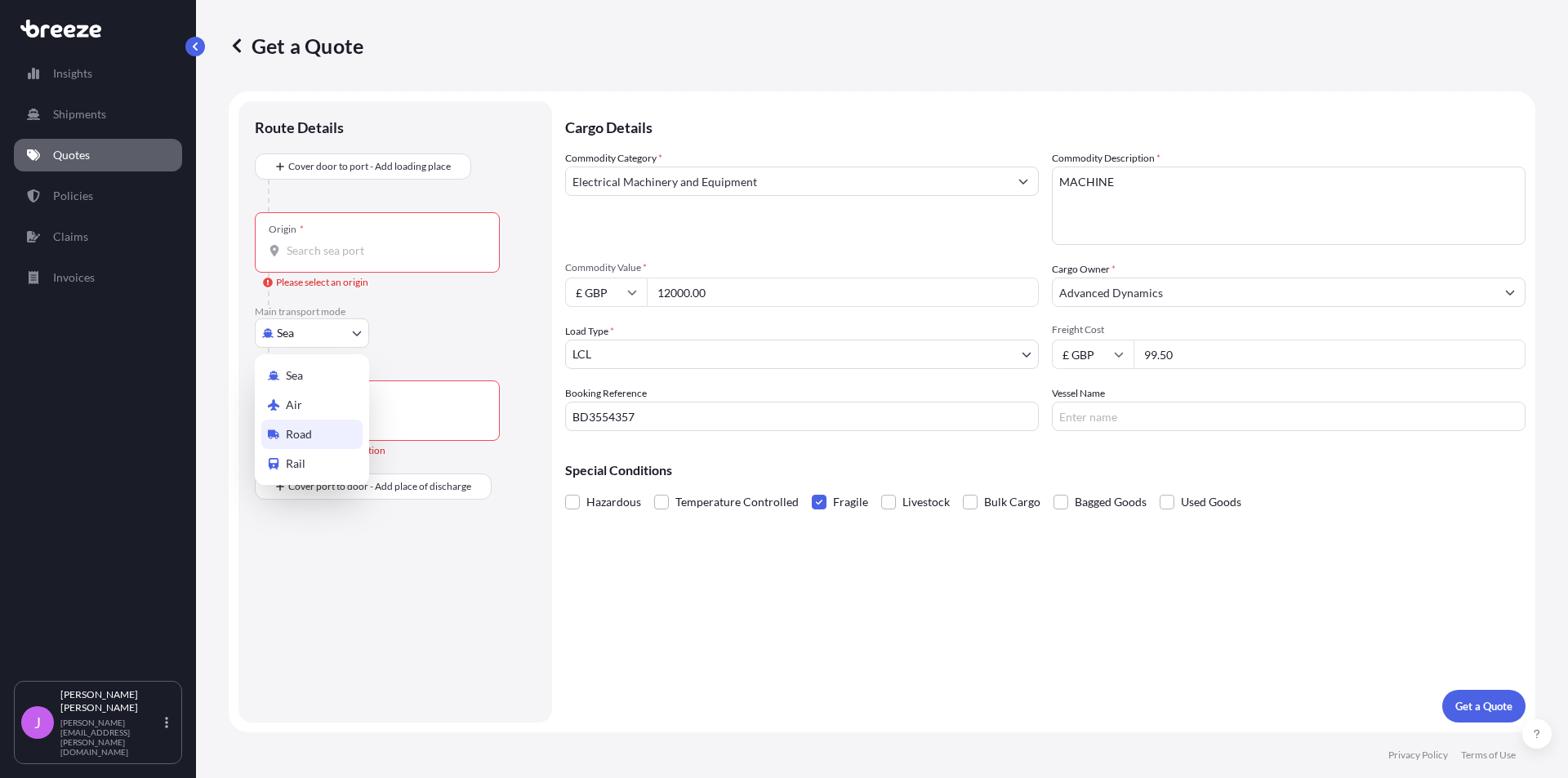
click at [310, 436] on span "Road" at bounding box center [299, 434] width 26 height 17
select select "Road"
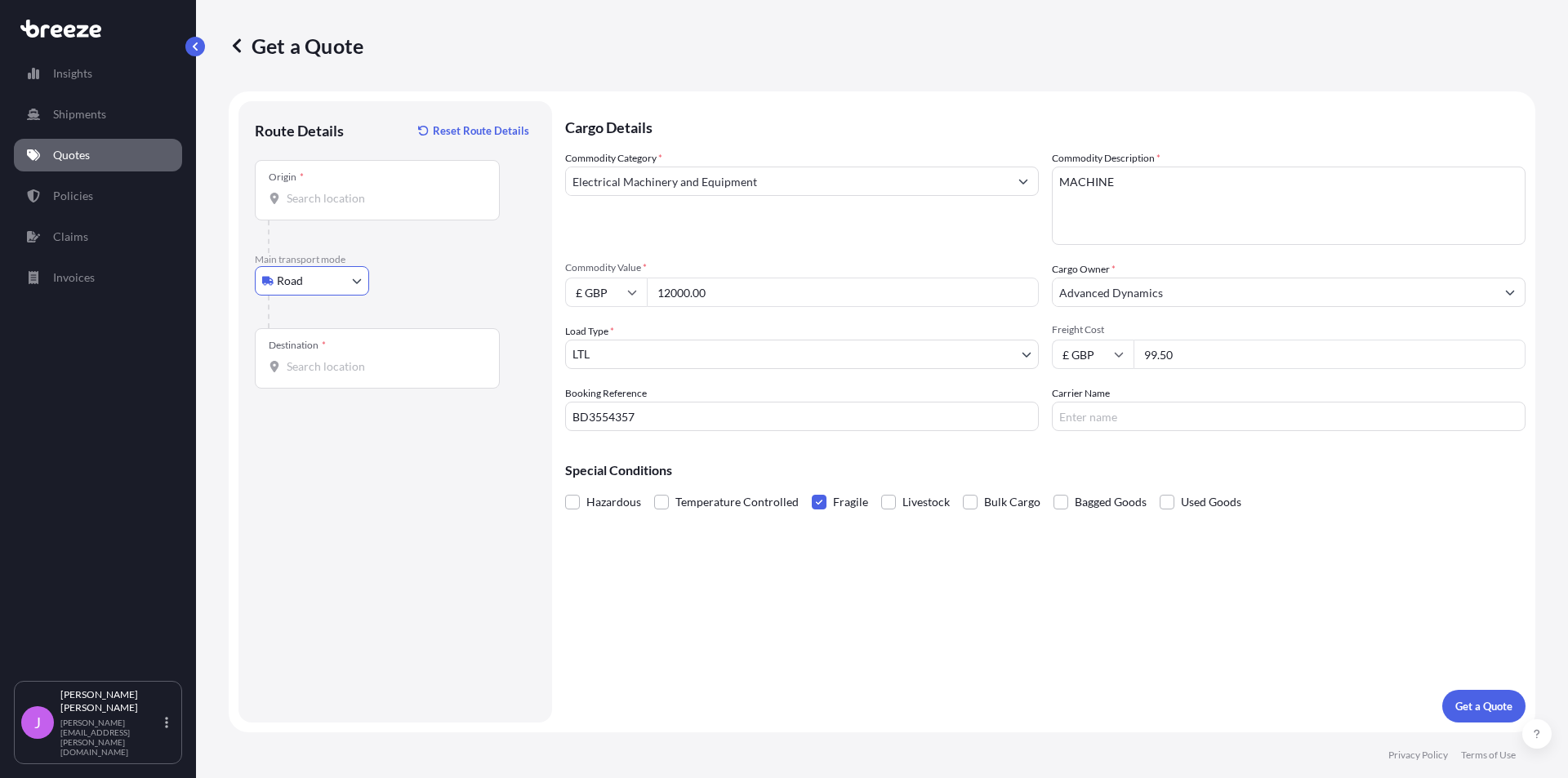
click at [342, 204] on input "Origin *" at bounding box center [383, 198] width 193 height 17
type input "[GEOGRAPHIC_DATA], [GEOGRAPHIC_DATA]"
click at [364, 368] on input "Destination *" at bounding box center [383, 366] width 193 height 17
click at [408, 364] on input "Destination * Please select a destination" at bounding box center [383, 366] width 193 height 17
type input "[GEOGRAPHIC_DATA], [GEOGRAPHIC_DATA]"
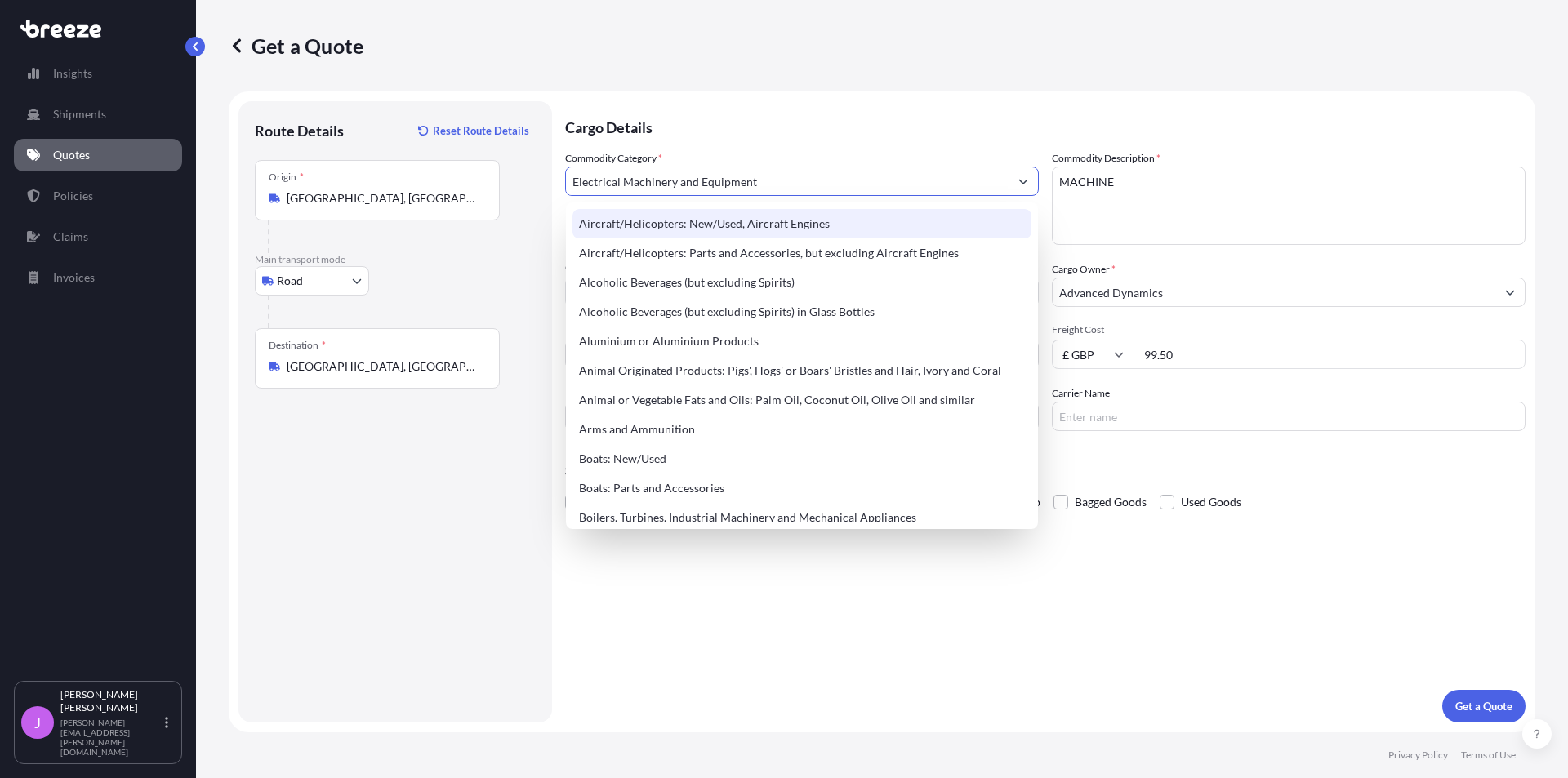
click at [827, 126] on p "Cargo Details" at bounding box center [1045, 126] width 961 height 49
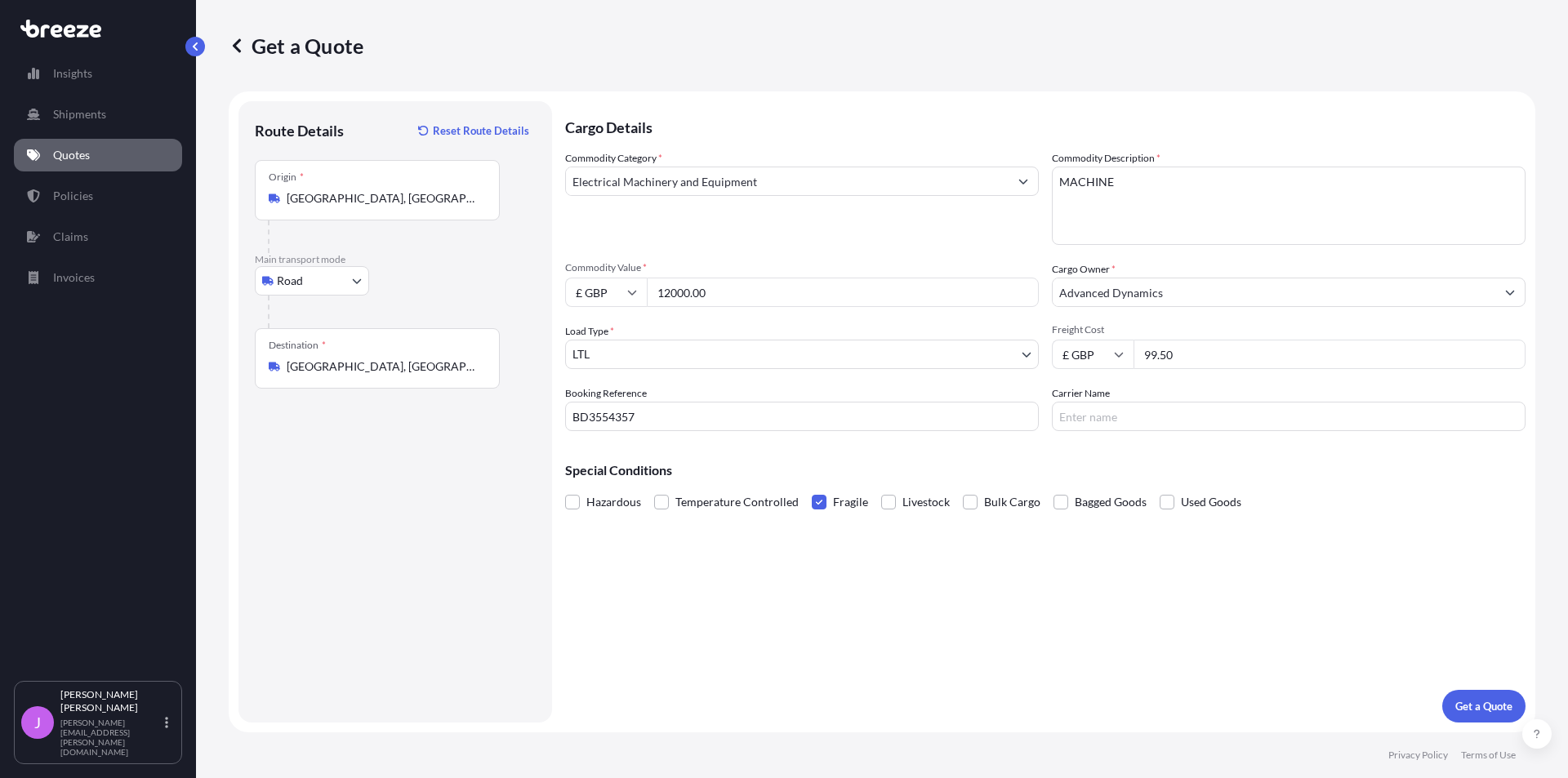
click at [1136, 418] on input "Carrier Name" at bounding box center [1288, 417] width 474 height 29
type input "Joda freight"
click at [1477, 703] on p "Get a Quote" at bounding box center [1483, 706] width 57 height 17
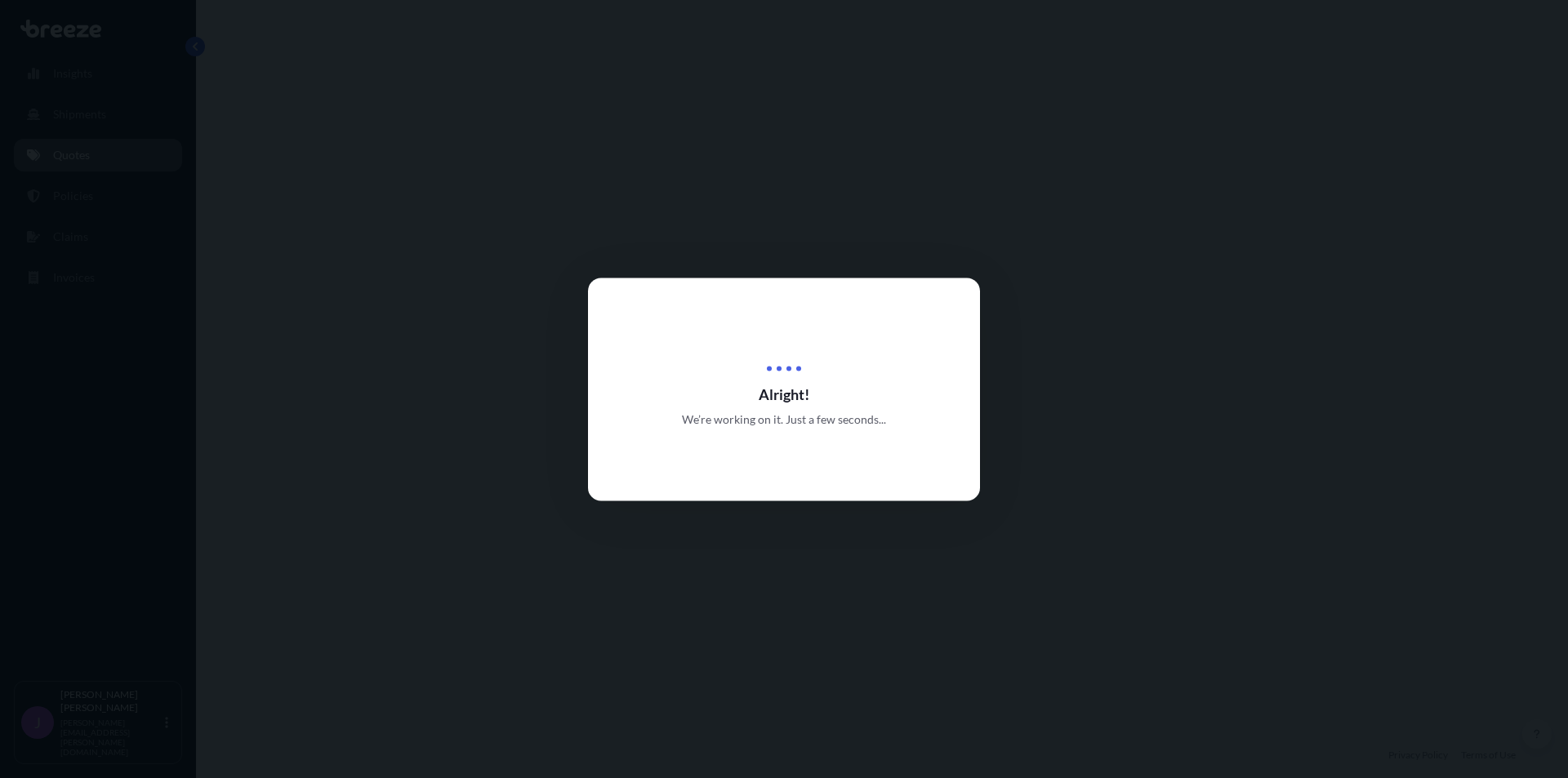
select select "Road"
select select "1"
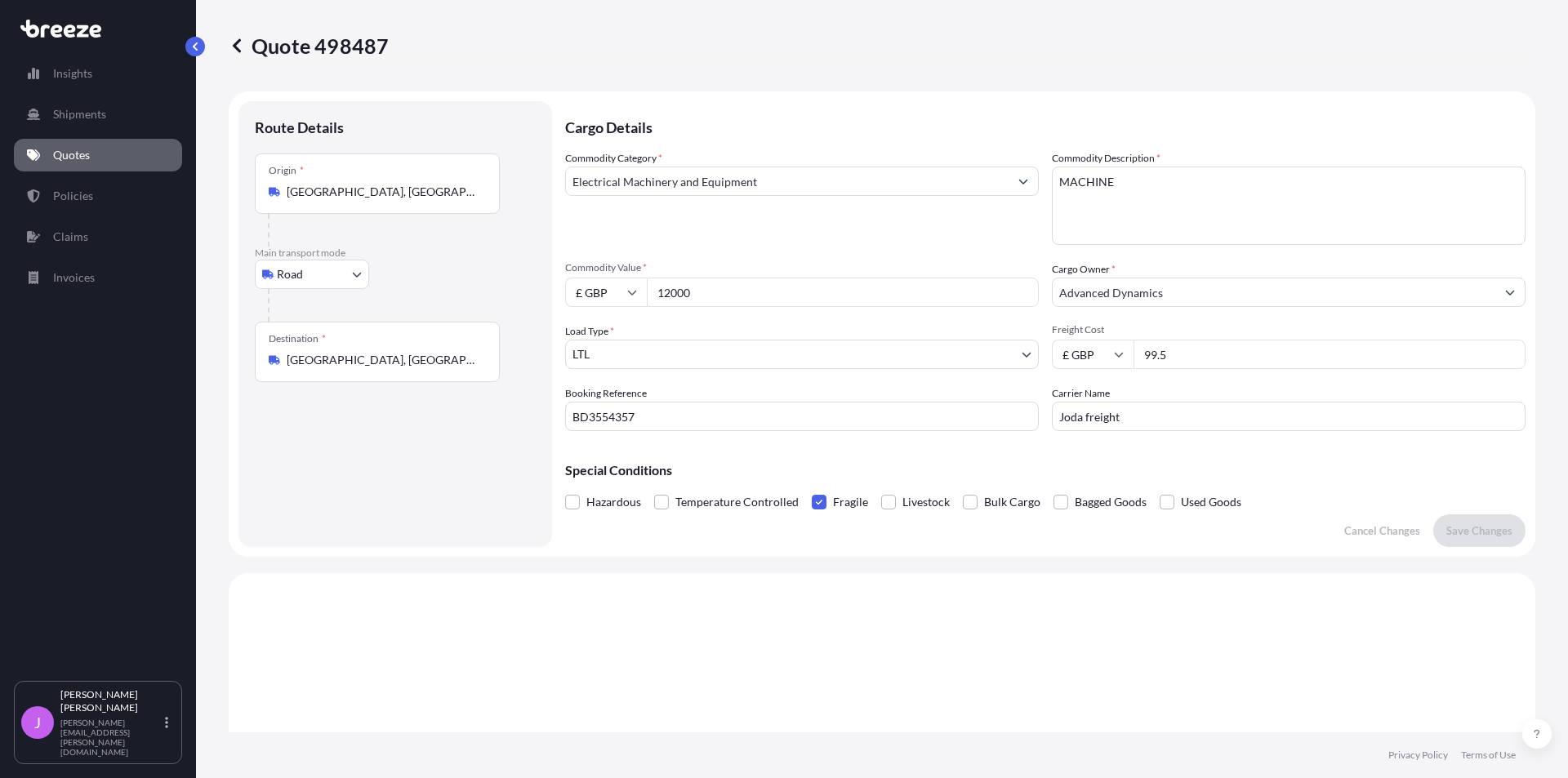
click at [1166, 361] on input "99.5" at bounding box center [1329, 354] width 392 height 29
click at [1188, 362] on input "99.50" at bounding box center [1329, 354] width 392 height 29
type input "99.5"
click at [1370, 535] on p "Cancel Changes" at bounding box center [1382, 531] width 76 height 17
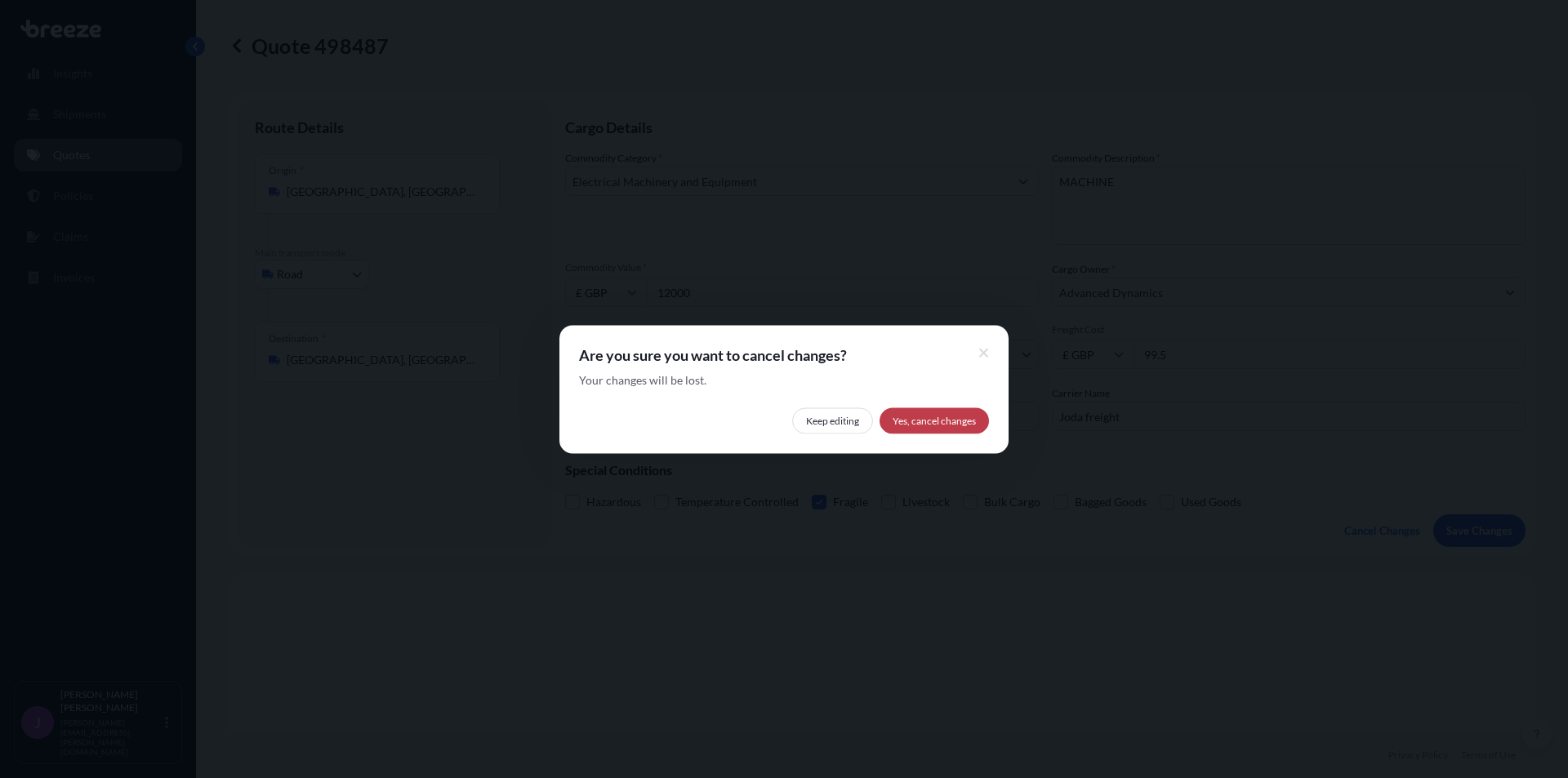
select select "Road"
select select "1"
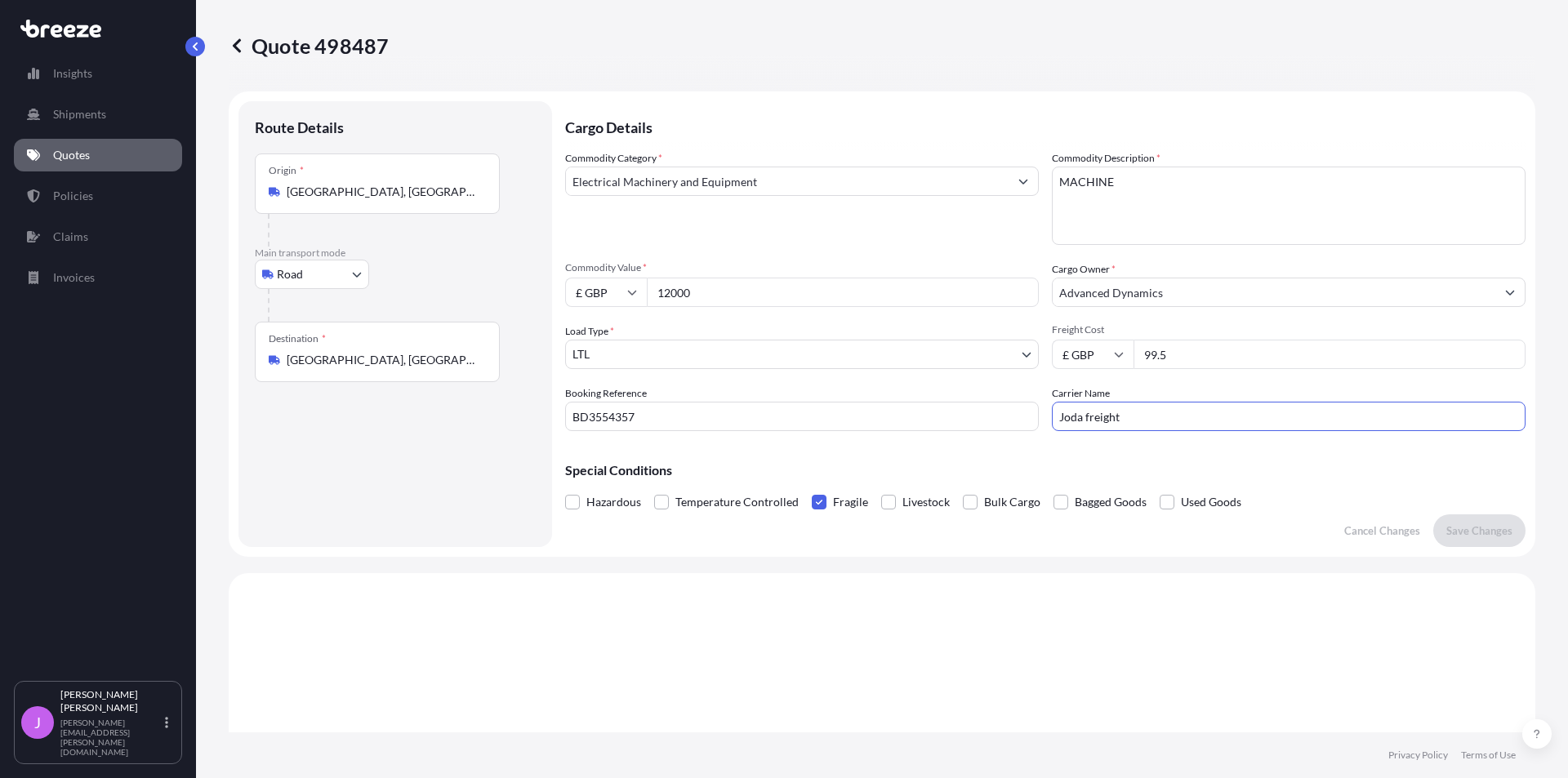
click at [1235, 412] on input "Joda freight" at bounding box center [1288, 417] width 474 height 29
click at [1226, 358] on input "99.5" at bounding box center [1329, 354] width 392 height 29
click at [1210, 401] on div "Carrier Name Joda freight" at bounding box center [1288, 408] width 474 height 46
click at [1140, 420] on input "Joda freight" at bounding box center [1288, 417] width 474 height 29
click at [935, 427] on input "BD3554357" at bounding box center [802, 417] width 474 height 29
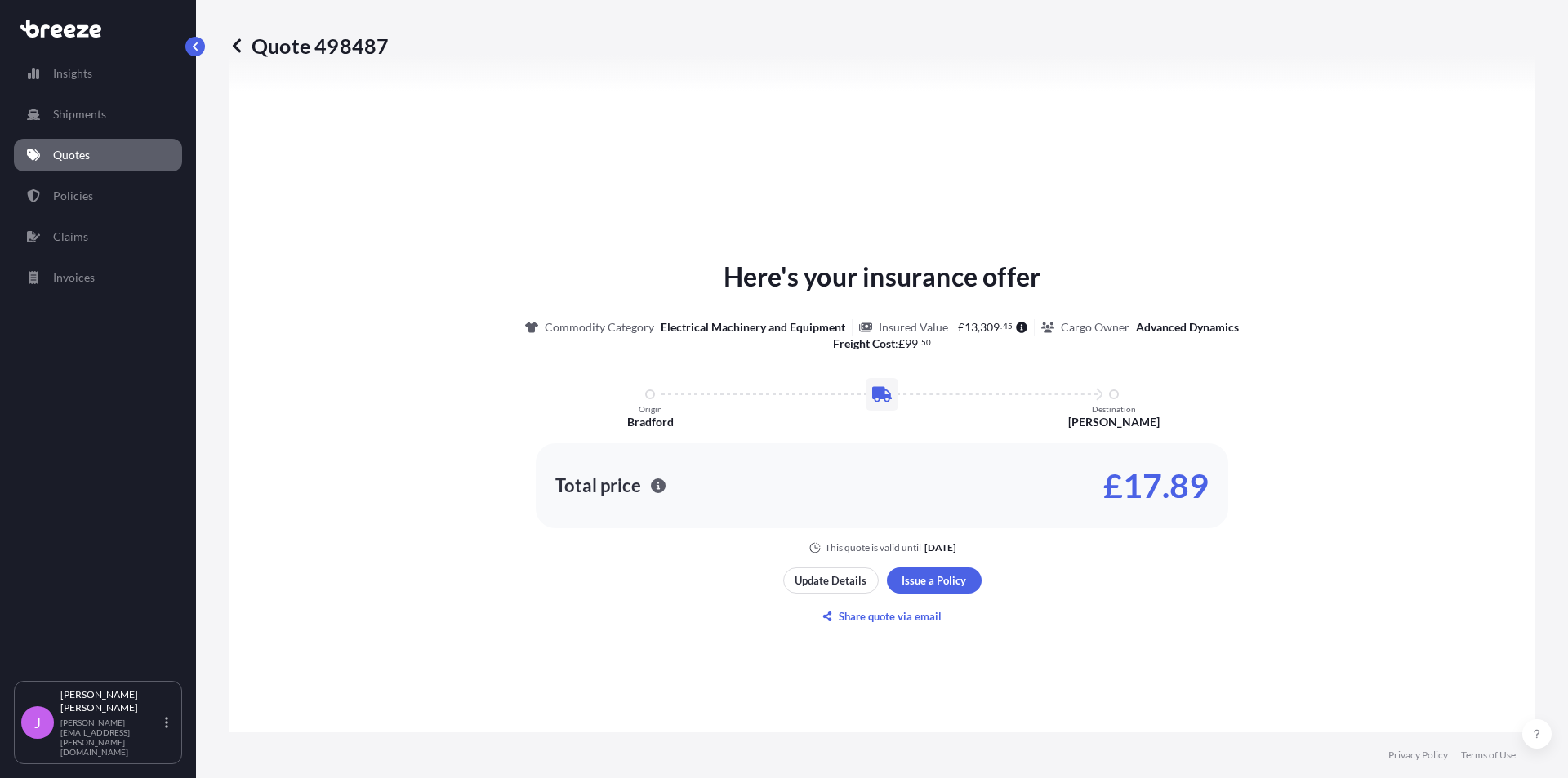
scroll to position [735, 0]
